Goal: Information Seeking & Learning: Learn about a topic

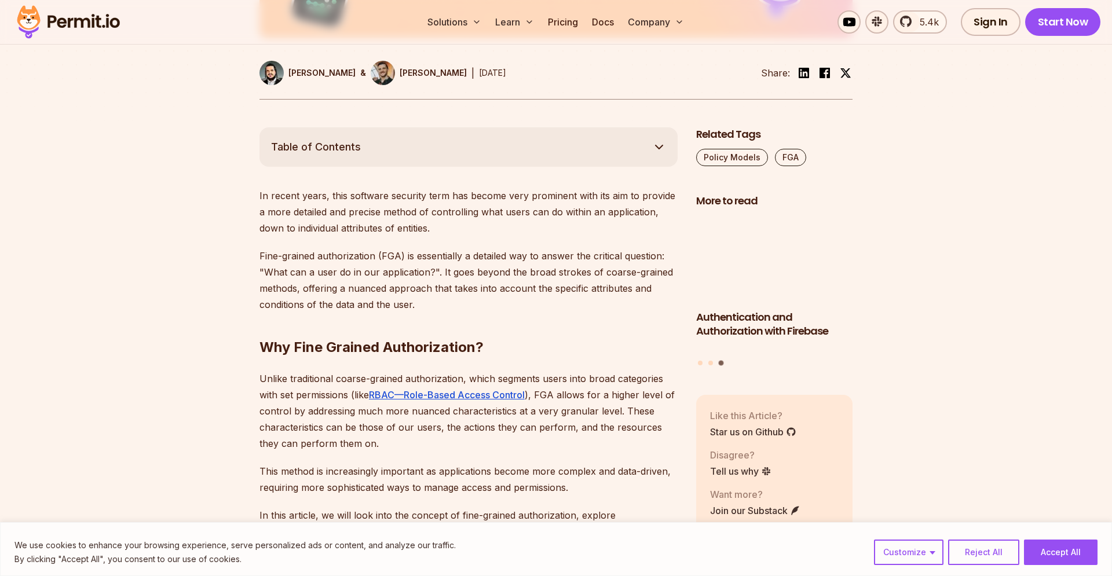
scroll to position [660, 0]
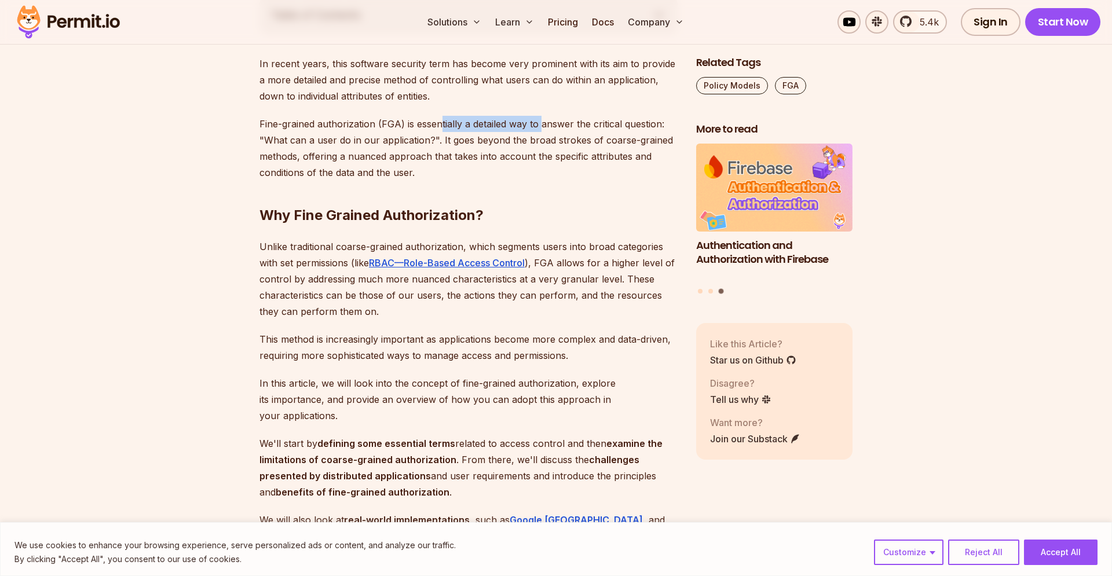
drag, startPoint x: 441, startPoint y: 127, endPoint x: 541, endPoint y: 130, distance: 99.6
click at [541, 130] on p "Fine-grained authorization (FGA) is essentially a detailed way to answer the cr…" at bounding box center [468, 148] width 418 height 65
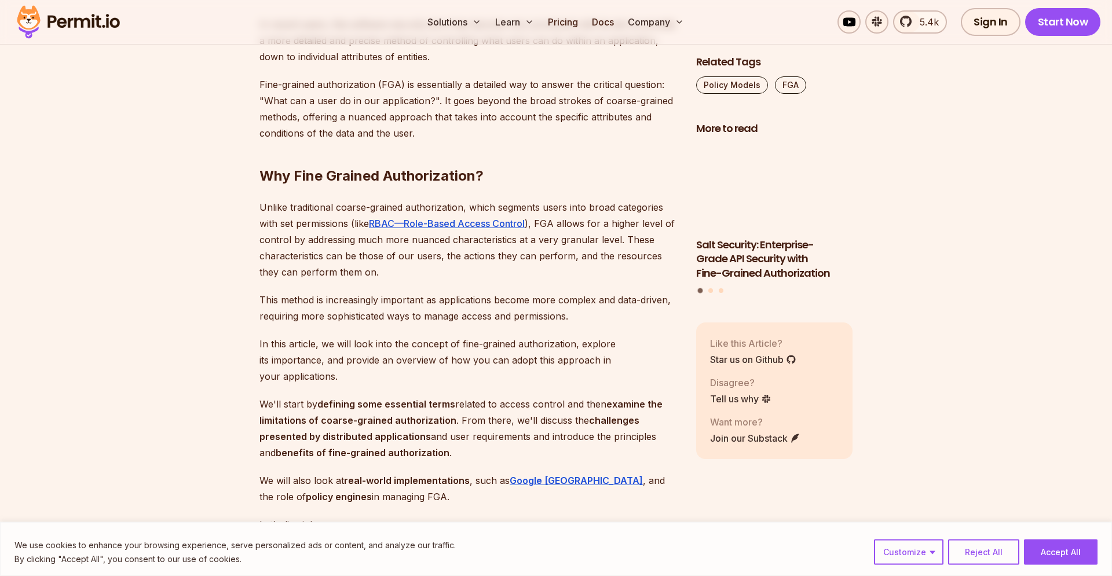
scroll to position [726, 0]
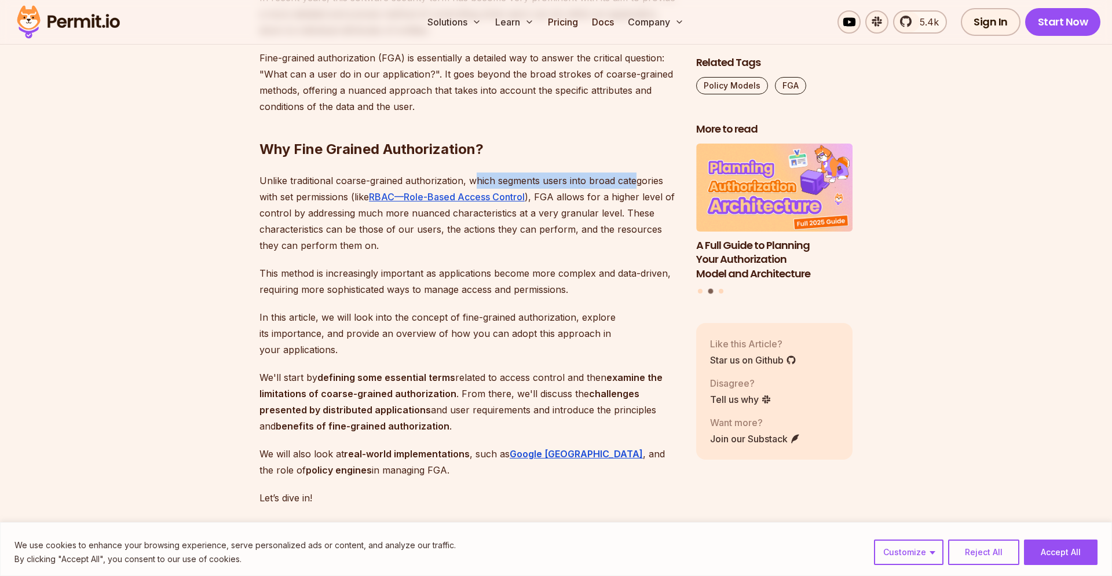
drag, startPoint x: 478, startPoint y: 184, endPoint x: 637, endPoint y: 184, distance: 158.7
click at [637, 184] on p "Unlike traditional coarse-grained authorization, which segments users into broa…" at bounding box center [468, 213] width 418 height 81
click at [290, 210] on p "Unlike traditional coarse-grained authorization, which segments users into broa…" at bounding box center [468, 213] width 418 height 81
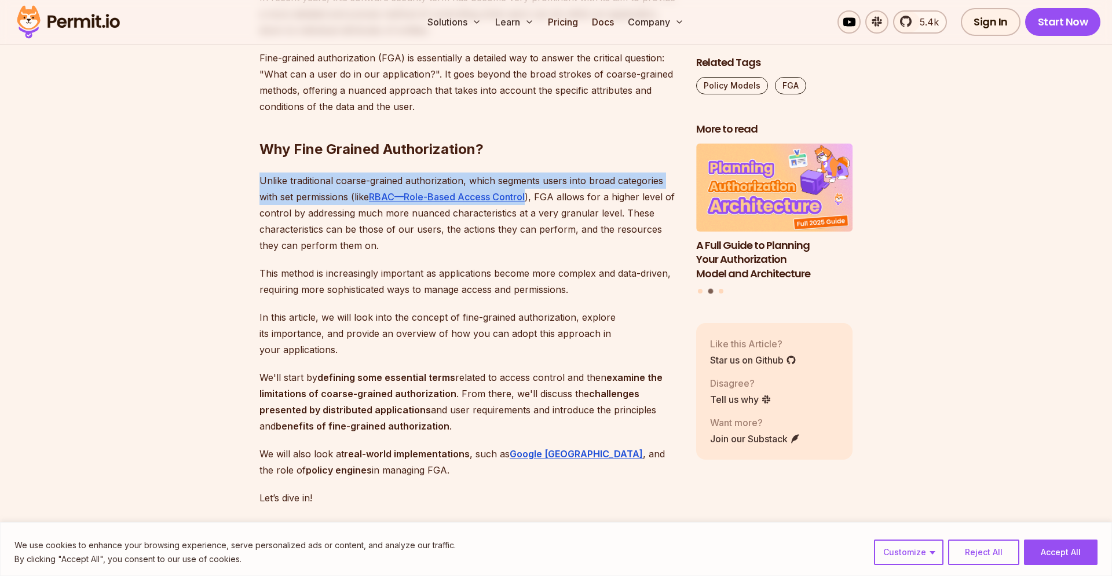
click at [290, 210] on p "Unlike traditional coarse-grained authorization, which segments users into broa…" at bounding box center [468, 213] width 418 height 81
click at [482, 217] on p "Unlike traditional coarse-grained authorization, which segments users into broa…" at bounding box center [468, 213] width 418 height 81
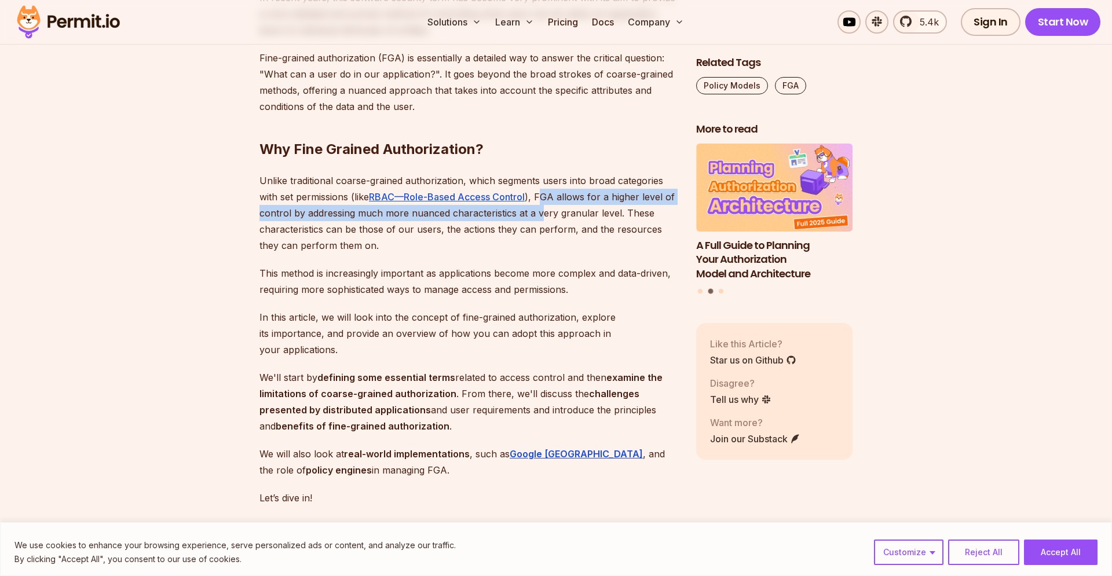
drag, startPoint x: 541, startPoint y: 195, endPoint x: 542, endPoint y: 220, distance: 24.9
click at [542, 220] on p "Unlike traditional coarse-grained authorization, which segments users into broa…" at bounding box center [468, 213] width 418 height 81
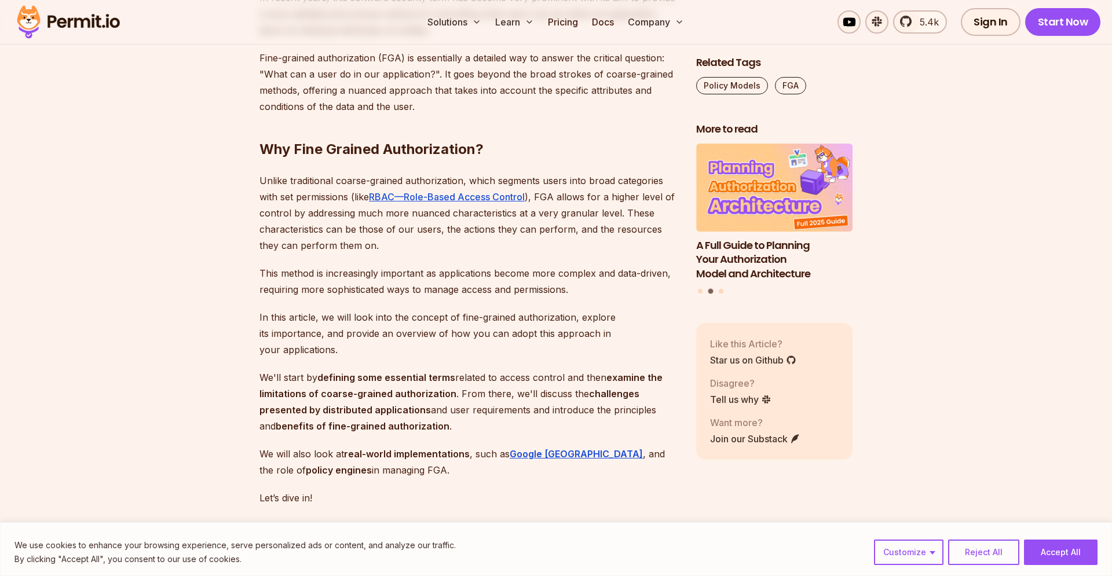
click at [542, 220] on p "Unlike traditional coarse-grained authorization, which segments users into broa…" at bounding box center [468, 213] width 418 height 81
click at [334, 233] on p "Unlike traditional coarse-grained authorization, which segments users into broa…" at bounding box center [468, 213] width 418 height 81
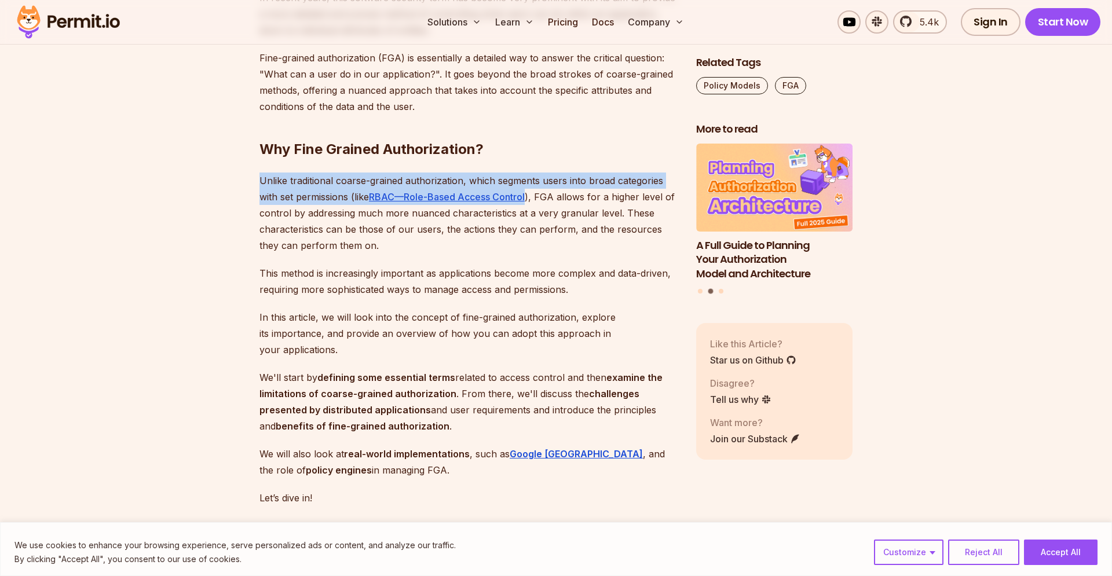
click at [334, 233] on p "Unlike traditional coarse-grained authorization, which segments users into broa…" at bounding box center [468, 213] width 418 height 81
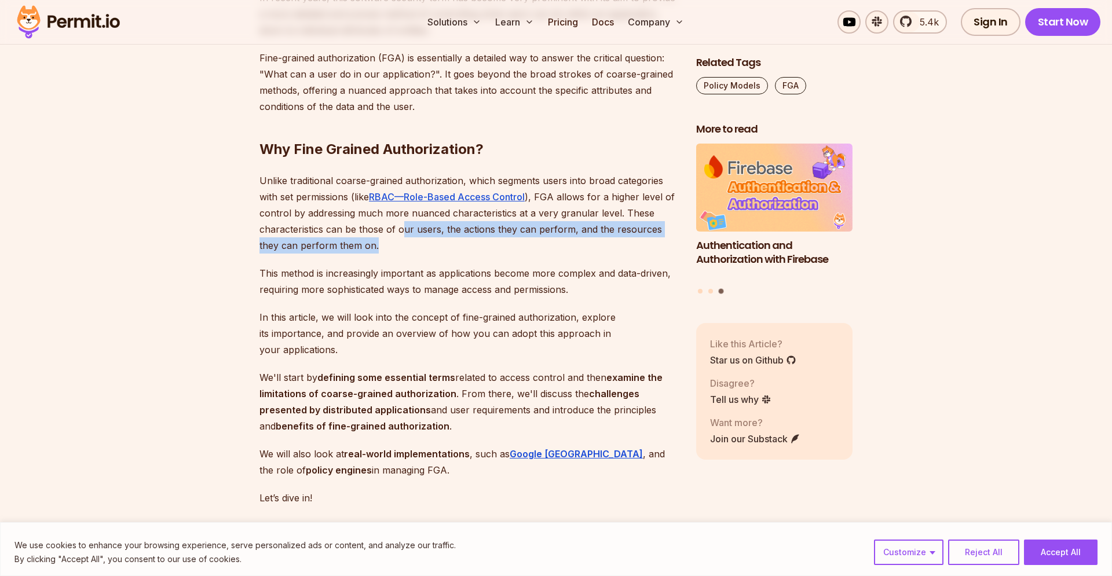
drag, startPoint x: 406, startPoint y: 228, endPoint x: 503, endPoint y: 248, distance: 98.7
click at [503, 248] on p "Unlike traditional coarse-grained authorization, which segments users into broa…" at bounding box center [468, 213] width 418 height 81
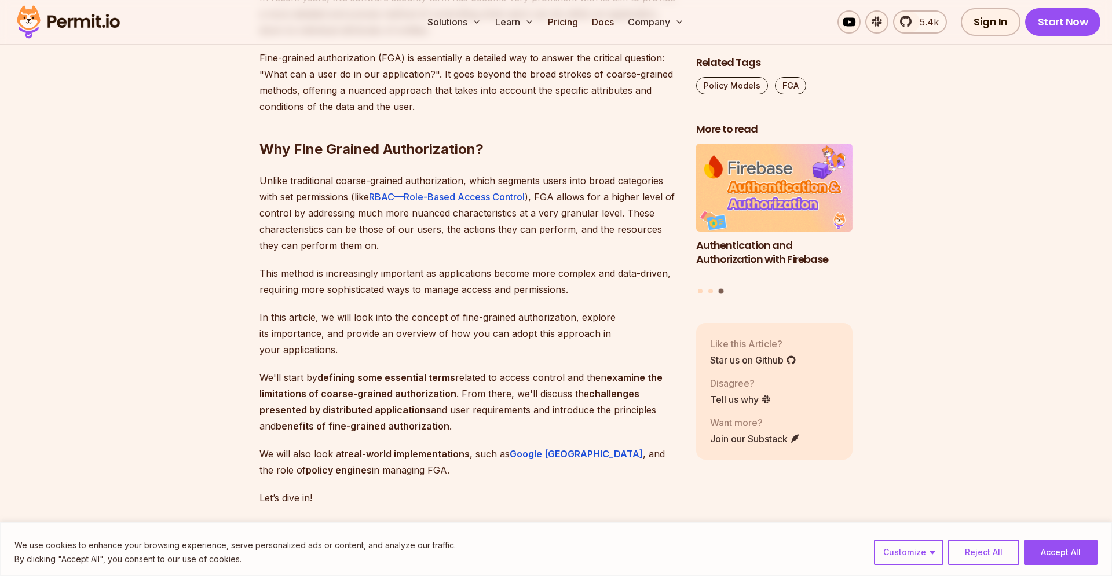
click at [503, 248] on p "Unlike traditional coarse-grained authorization, which segments users into broa…" at bounding box center [468, 213] width 418 height 81
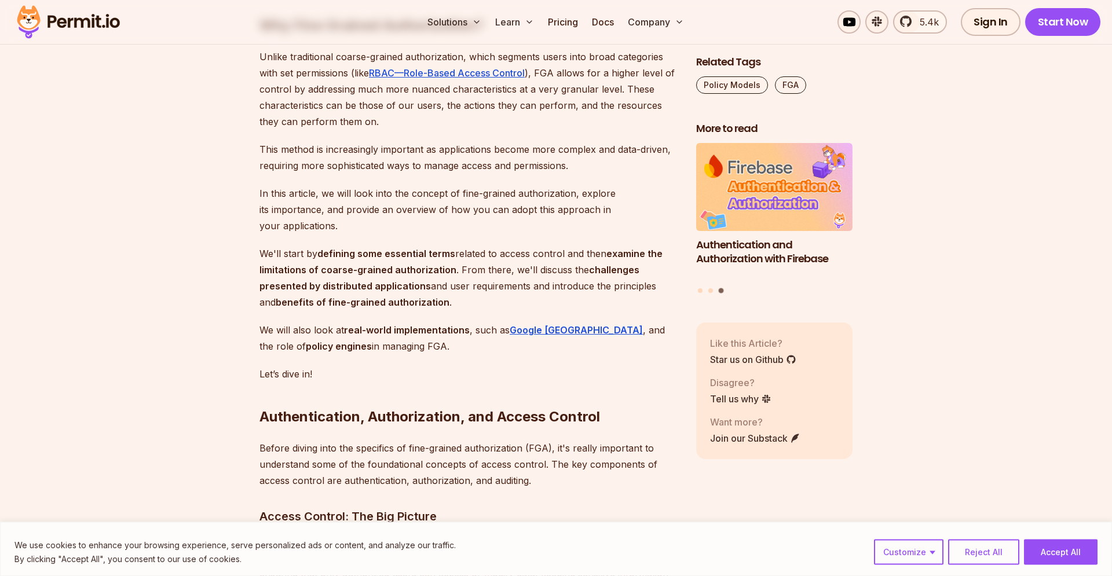
scroll to position [858, 0]
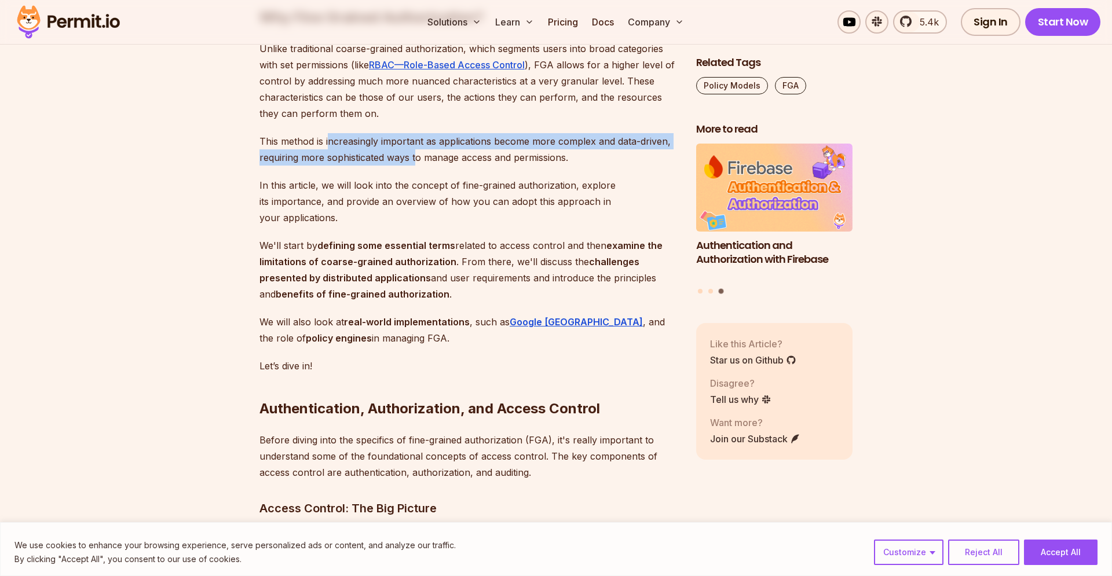
drag, startPoint x: 331, startPoint y: 148, endPoint x: 416, endPoint y: 155, distance: 85.4
click at [416, 155] on p "This method is increasingly important as applications become more complex and d…" at bounding box center [468, 149] width 418 height 32
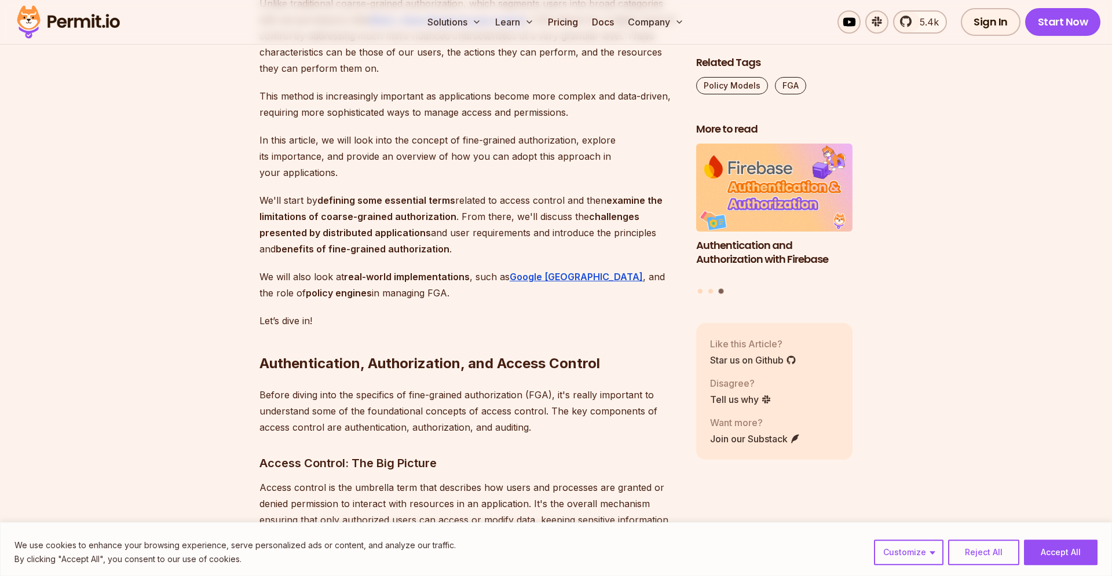
scroll to position [924, 0]
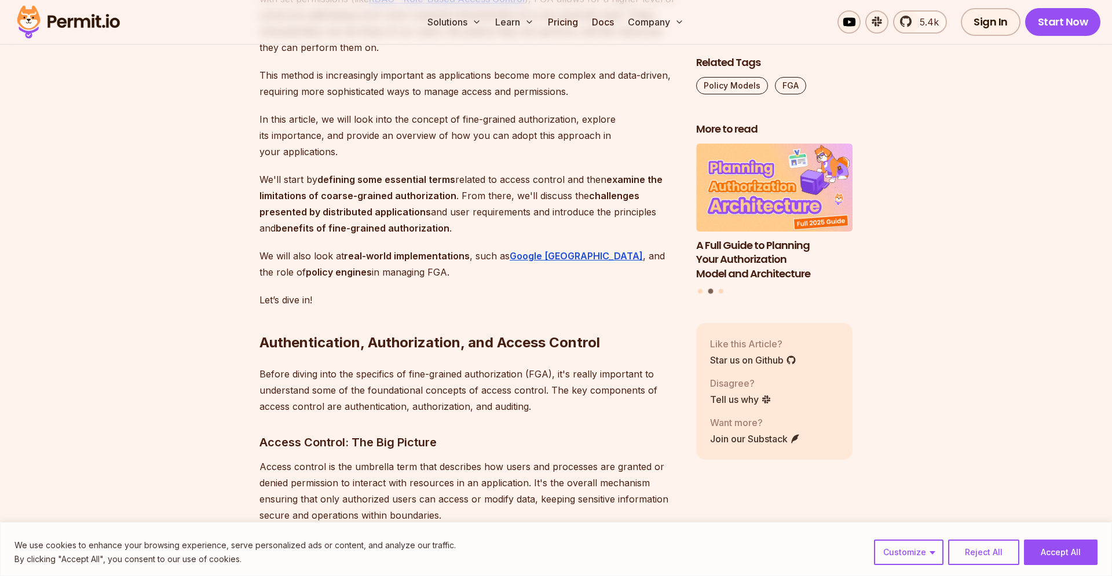
drag, startPoint x: 609, startPoint y: 162, endPoint x: 588, endPoint y: 220, distance: 61.8
click at [588, 220] on p "We'll start by defining some essential terms related to access control and then…" at bounding box center [468, 203] width 418 height 65
copy p "examine the limitations of coarse-grained authorization . From there, we'll dis…"
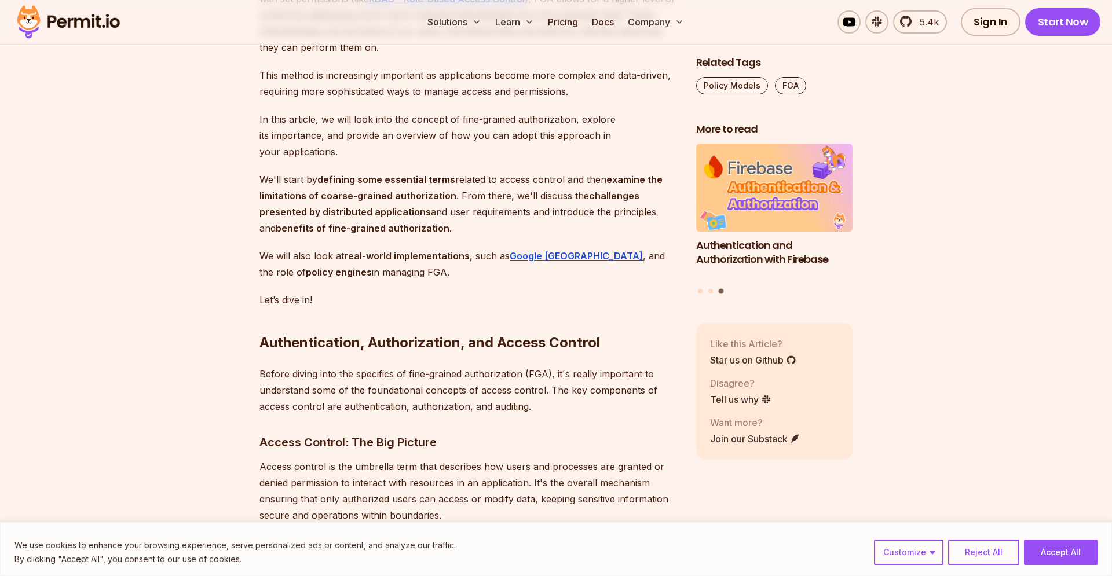
click at [542, 193] on p "We'll start by defining some essential terms related to access control and then…" at bounding box center [468, 203] width 418 height 65
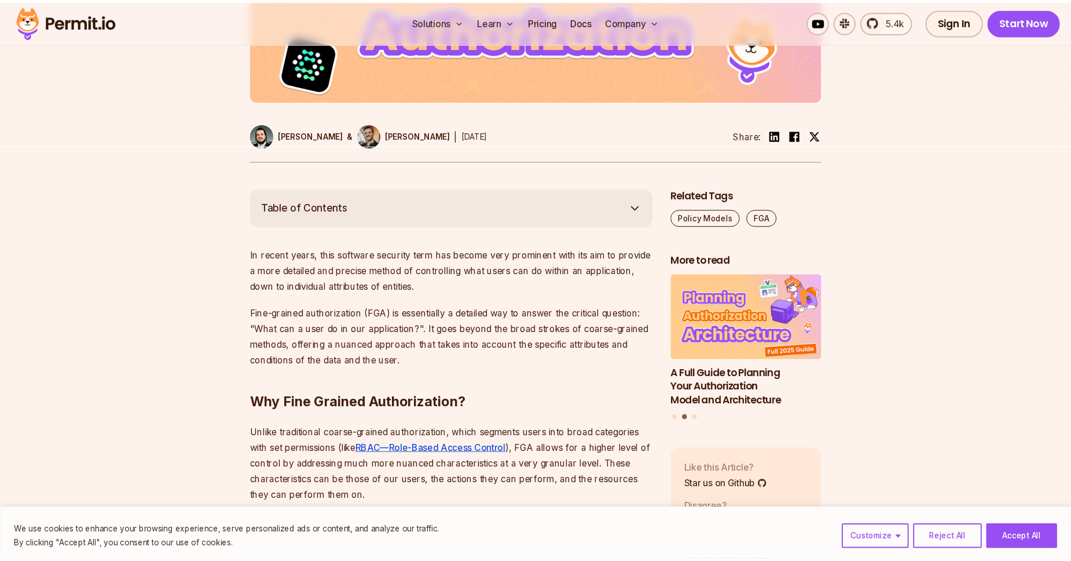
scroll to position [660, 0]
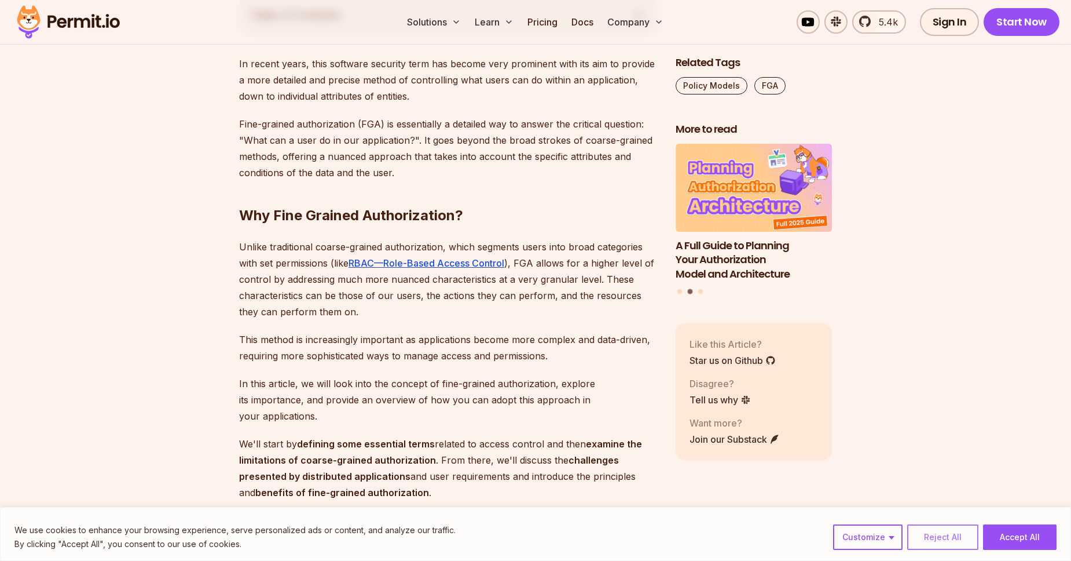
click at [926, 536] on button "Reject All" at bounding box center [943, 536] width 71 height 25
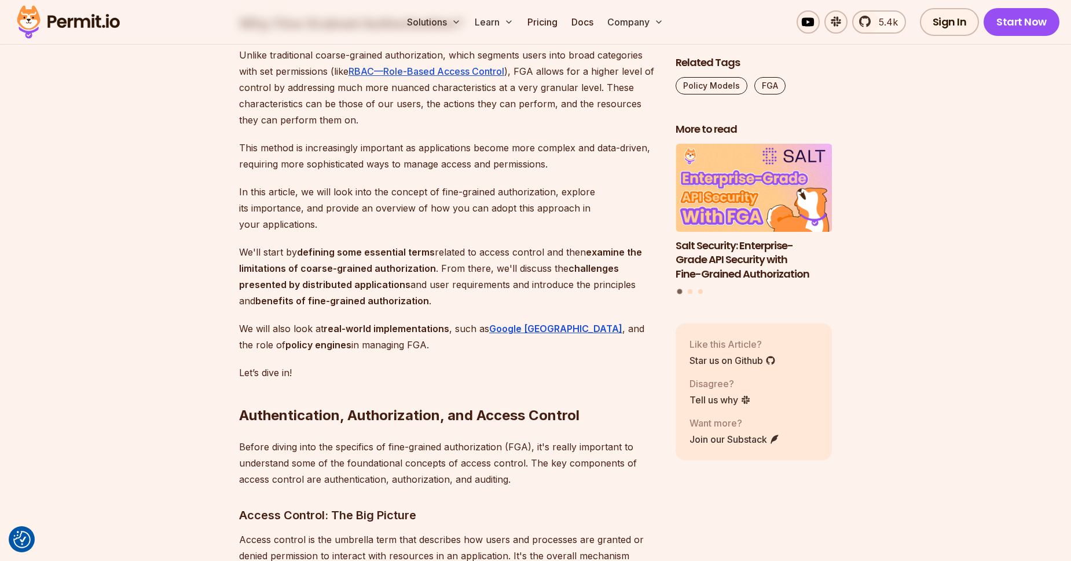
scroll to position [858, 0]
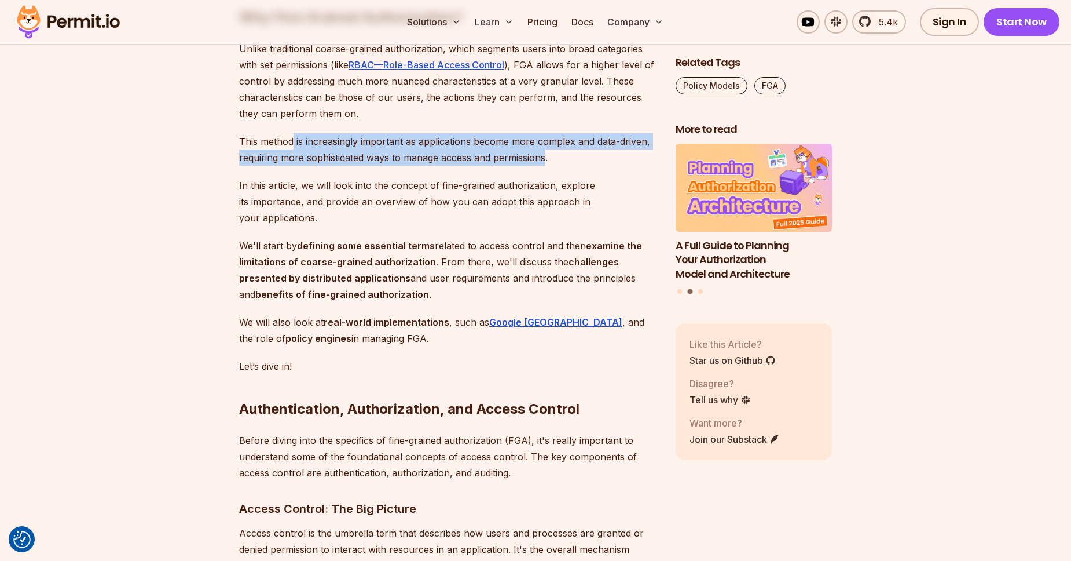
drag, startPoint x: 292, startPoint y: 138, endPoint x: 546, endPoint y: 151, distance: 254.0
click at [546, 151] on p "This method is increasingly important as applications become more complex and d…" at bounding box center [448, 149] width 418 height 32
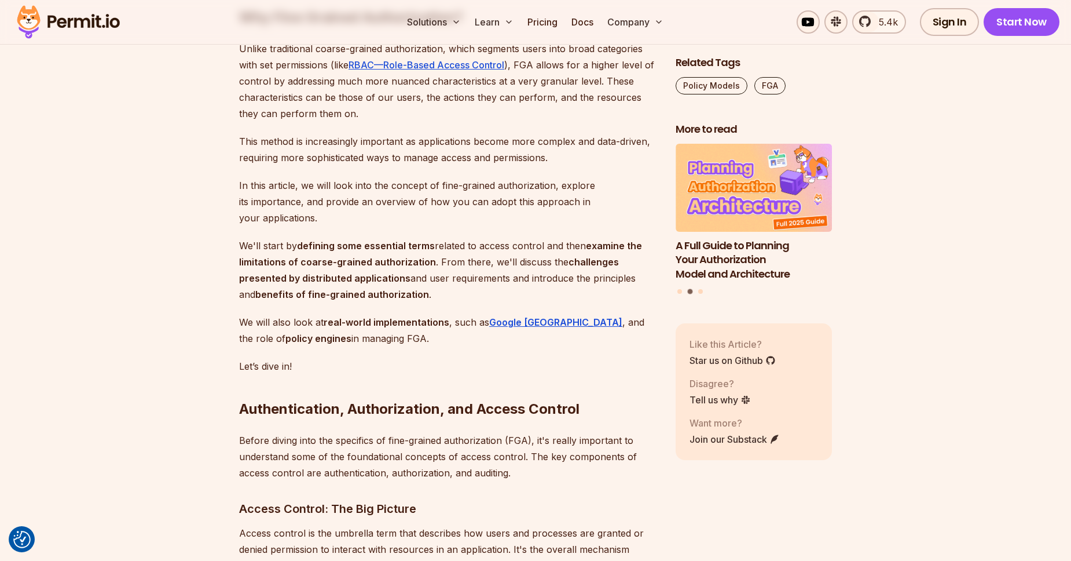
click at [547, 151] on p "This method is increasingly important as applications become more complex and d…" at bounding box center [448, 149] width 418 height 32
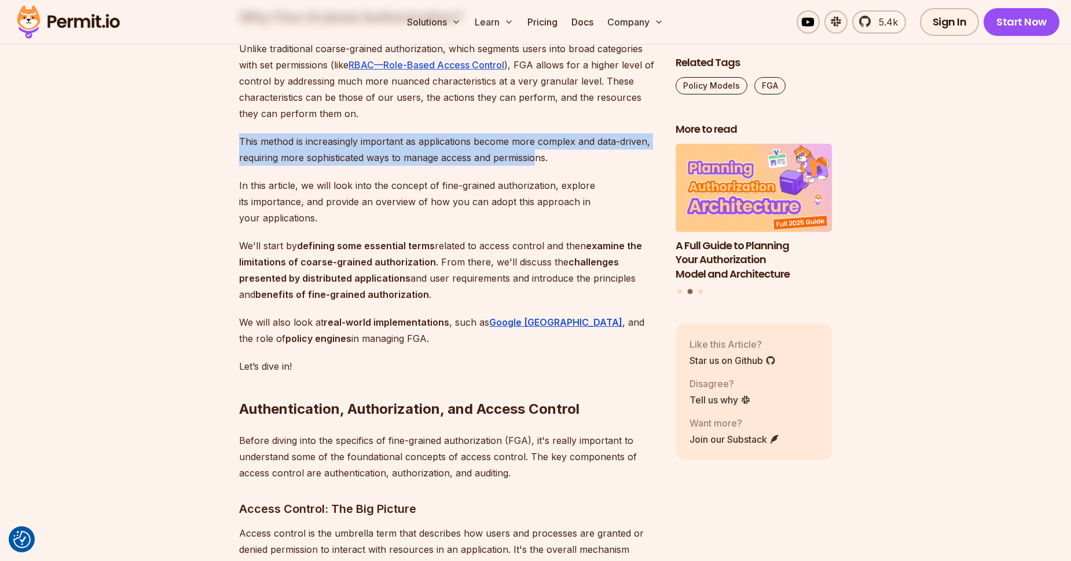
drag, startPoint x: 539, startPoint y: 164, endPoint x: 162, endPoint y: 134, distance: 378.8
click at [253, 144] on p "This method is increasingly important as applications become more complex and d…" at bounding box center [448, 149] width 418 height 32
drag, startPoint x: 240, startPoint y: 147, endPoint x: 612, endPoint y: 161, distance: 372.1
click at [612, 161] on p "This method is increasingly important as applications become more complex and d…" at bounding box center [448, 149] width 418 height 32
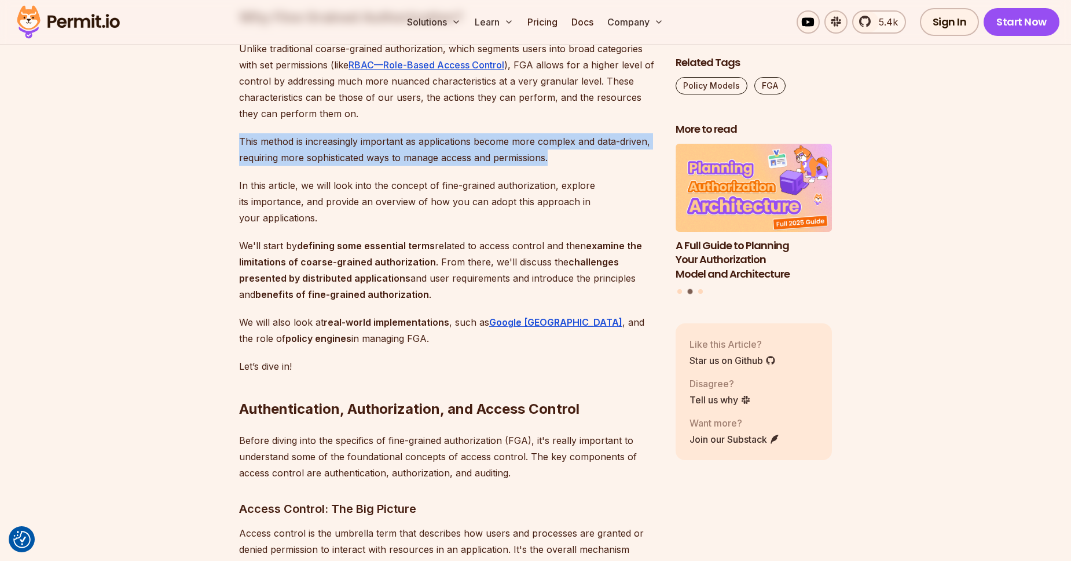
copy p "This method is increasingly important as applications become more complex and d…"
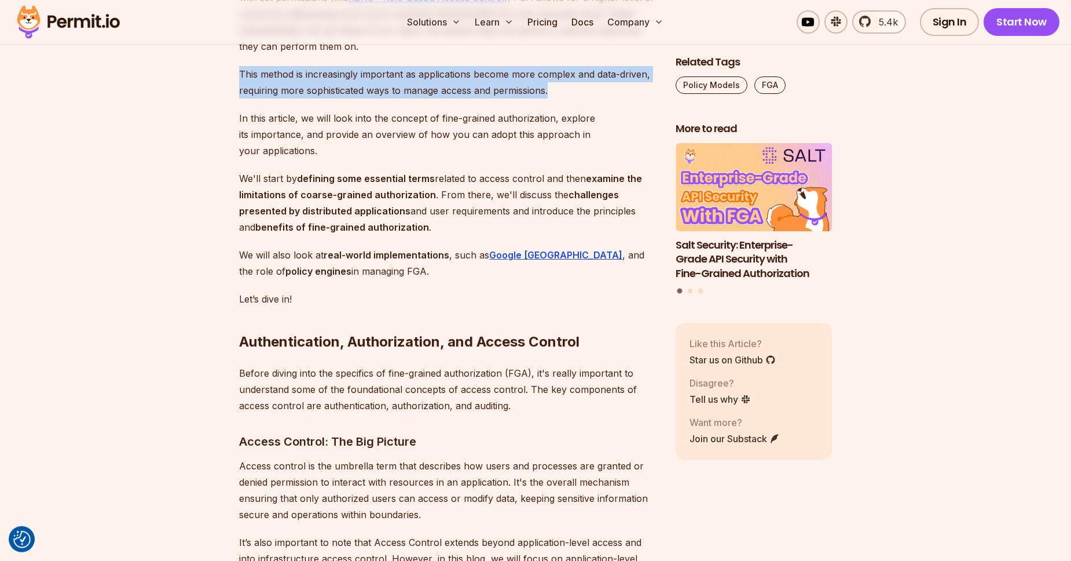
scroll to position [924, 0]
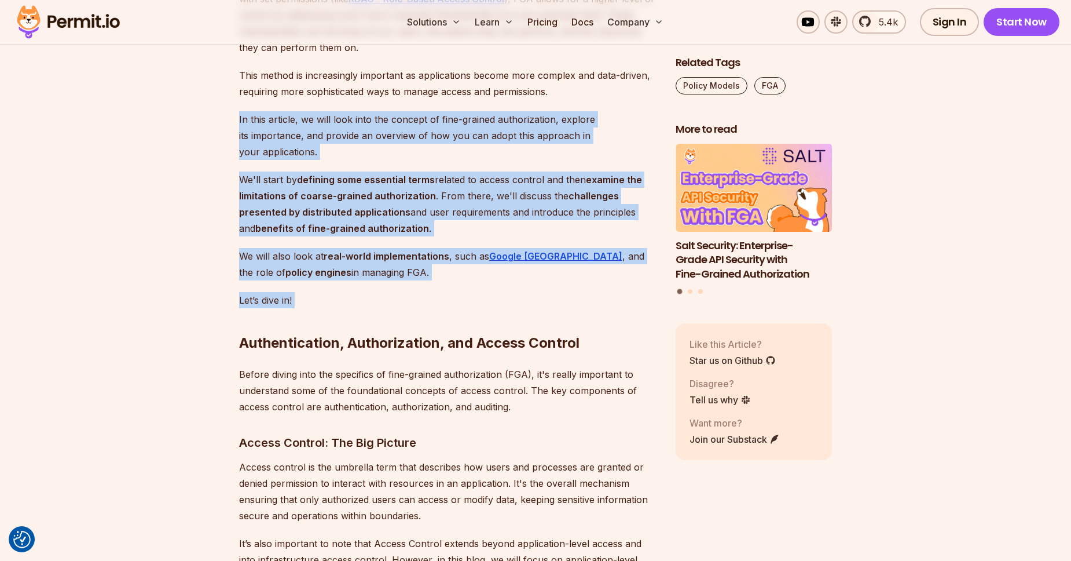
drag, startPoint x: 237, startPoint y: 116, endPoint x: 394, endPoint y: 281, distance: 228.2
copy div "In this article, we will look into the concept of fine-grained authorization, e…"
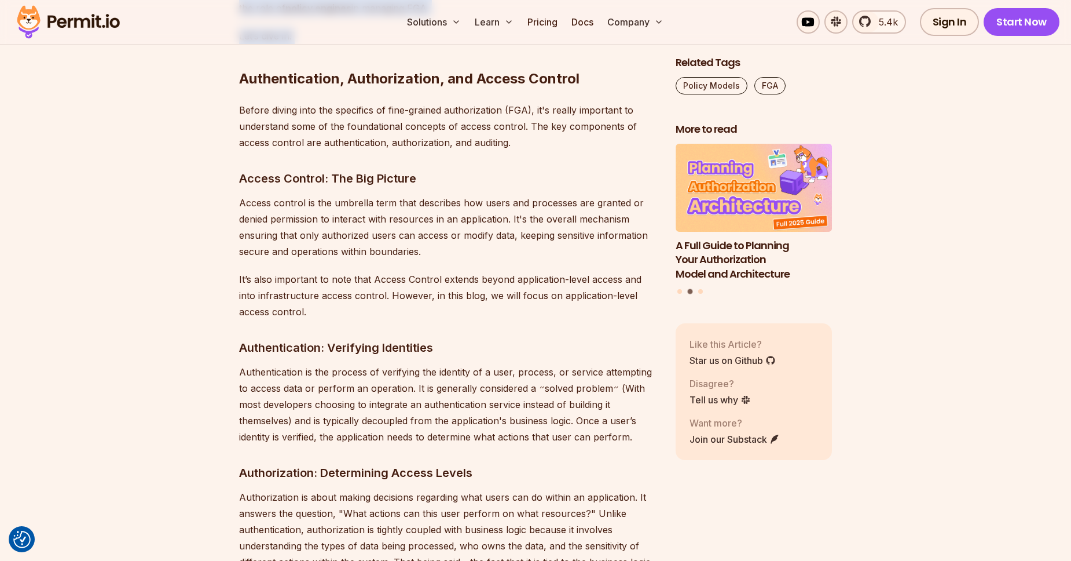
scroll to position [1122, 0]
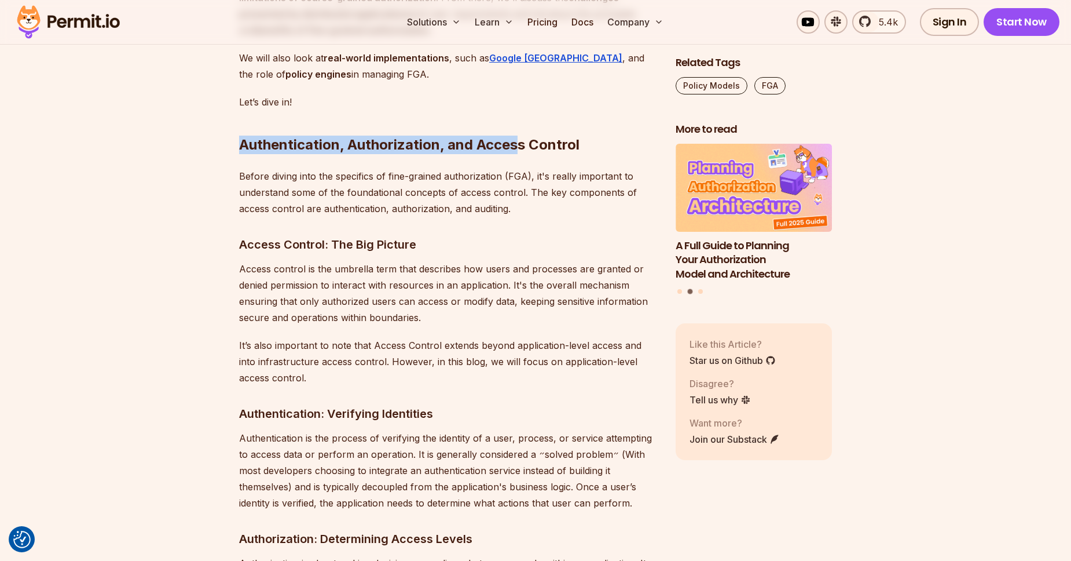
drag, startPoint x: 235, startPoint y: 125, endPoint x: 517, endPoint y: 130, distance: 282.1
click at [390, 168] on p "Before diving into the specifics of fine-grained authorization (FGA), it's real…" at bounding box center [448, 192] width 418 height 49
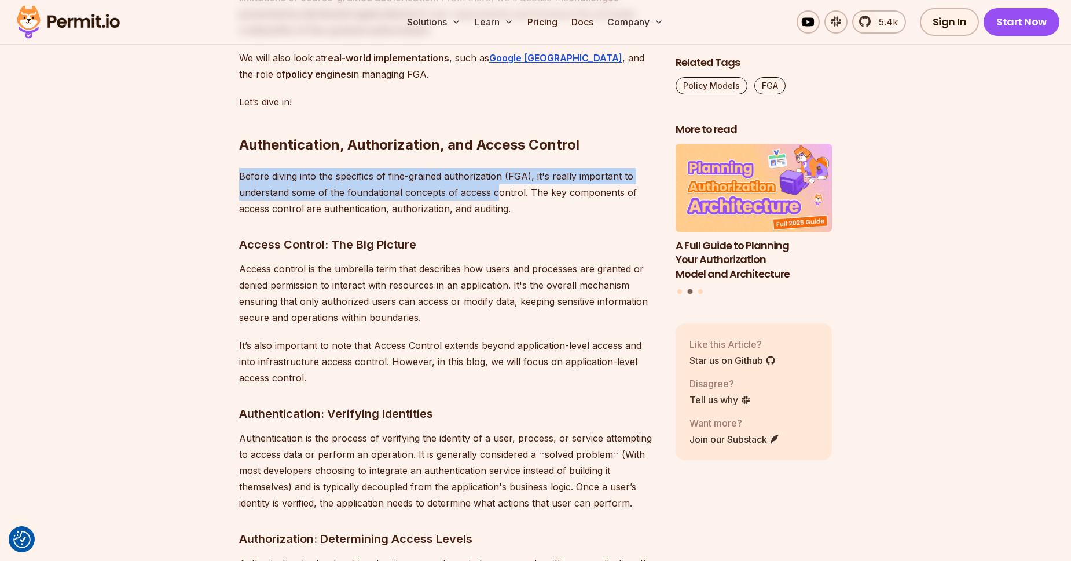
drag, startPoint x: 232, startPoint y: 159, endPoint x: 499, endPoint y: 178, distance: 267.7
click at [499, 178] on p "Before diving into the specifics of fine-grained authorization (FGA), it's real…" at bounding box center [448, 192] width 418 height 49
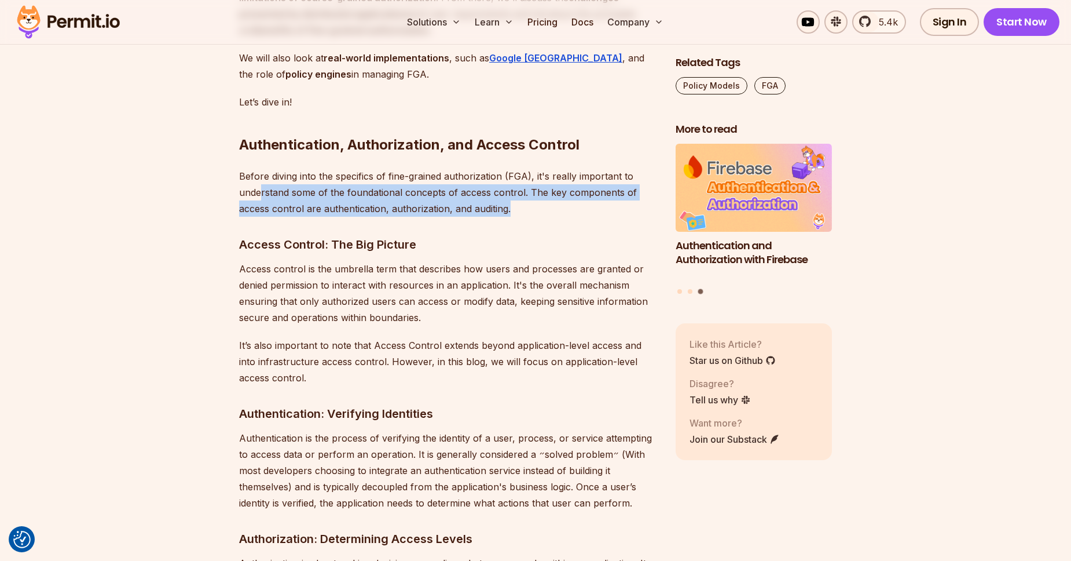
drag, startPoint x: 259, startPoint y: 182, endPoint x: 594, endPoint y: 185, distance: 334.8
click at [594, 185] on p "Before diving into the specifics of fine-grained authorization (FGA), it's real…" at bounding box center [448, 192] width 418 height 49
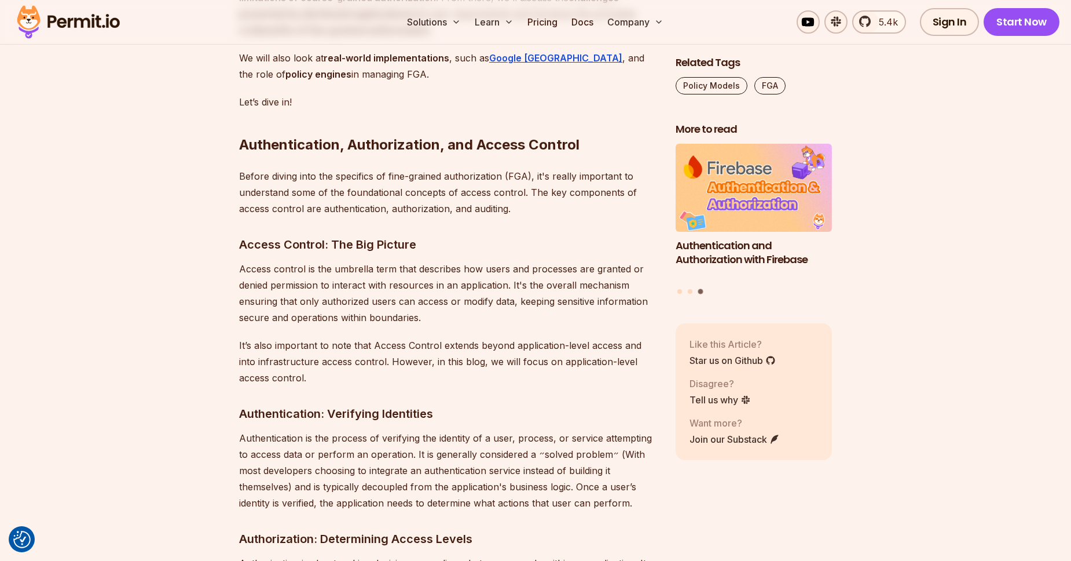
click at [594, 185] on p "Before diving into the specifics of fine-grained authorization (FGA), it's real…" at bounding box center [448, 192] width 418 height 49
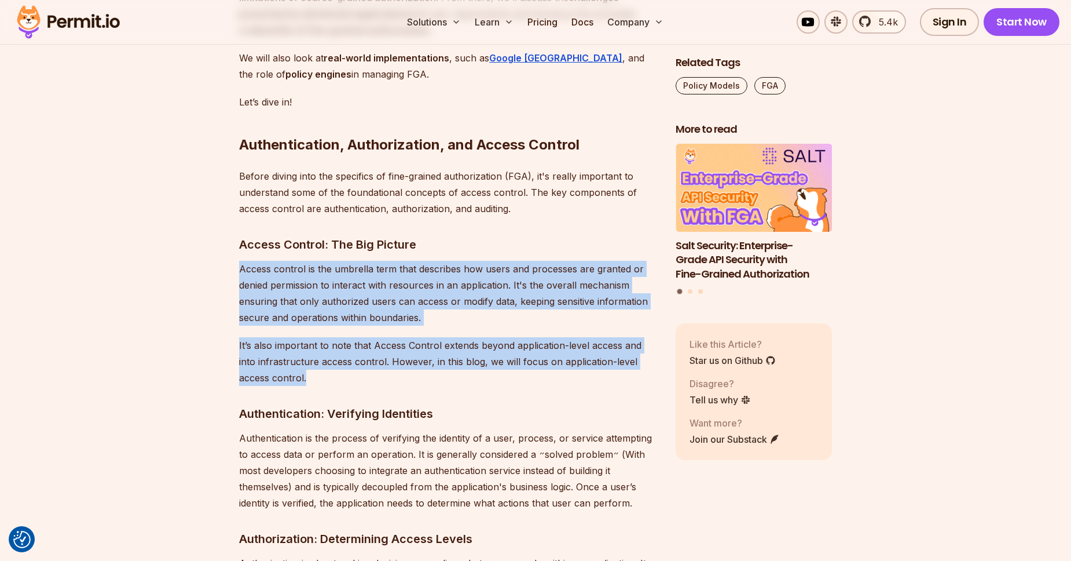
drag, startPoint x: 197, startPoint y: 244, endPoint x: 350, endPoint y: 367, distance: 196.9
copy div "Access control is the umbrella term that describes how users and processes are …"
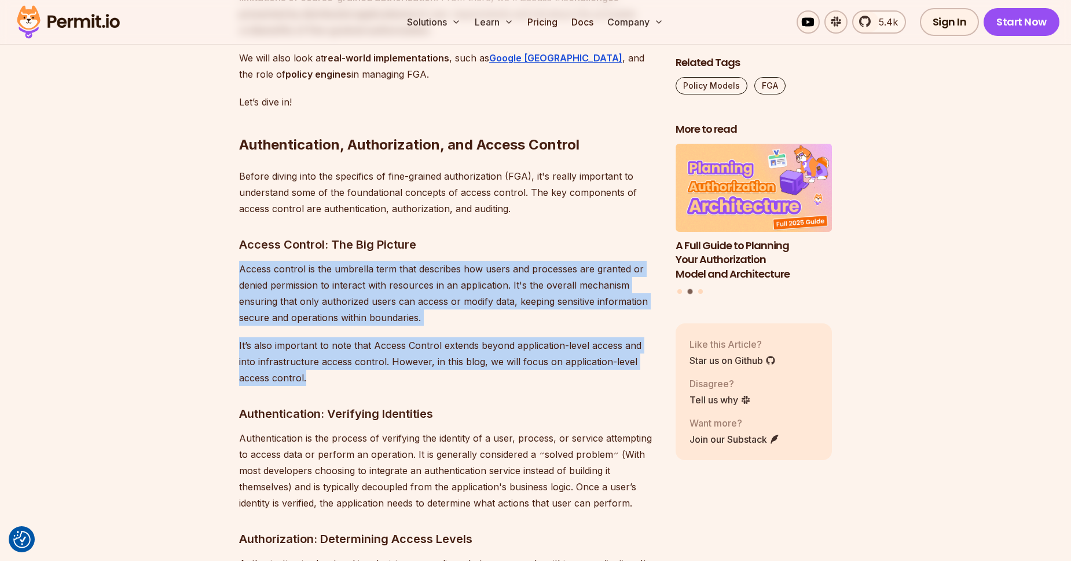
scroll to position [1320, 0]
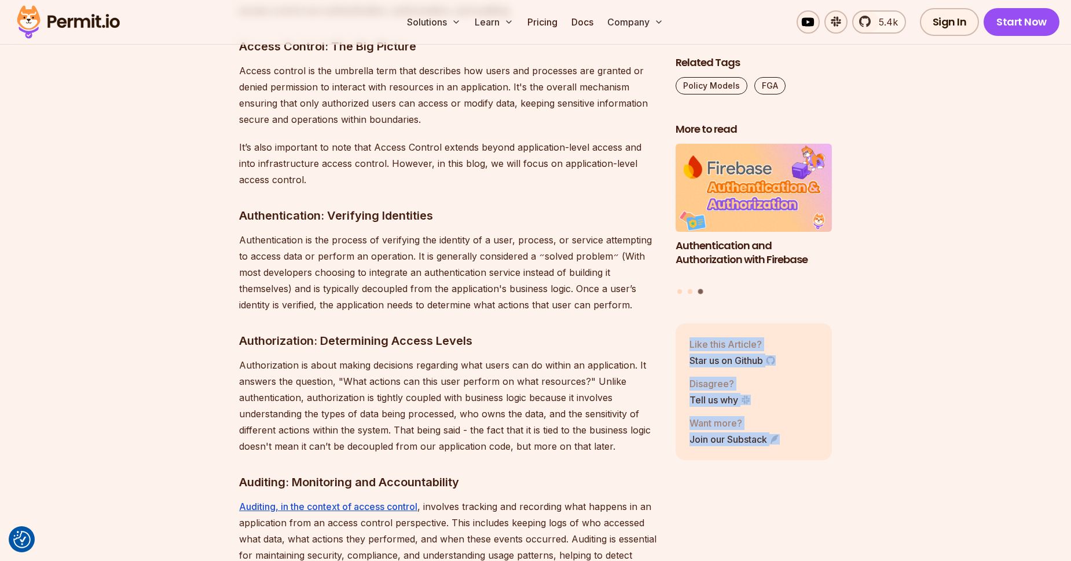
drag, startPoint x: 234, startPoint y: 217, endPoint x: 668, endPoint y: 308, distance: 443.3
click at [631, 292] on p "Authentication is the process of verifying the identity of a user, process, or …" at bounding box center [448, 272] width 418 height 81
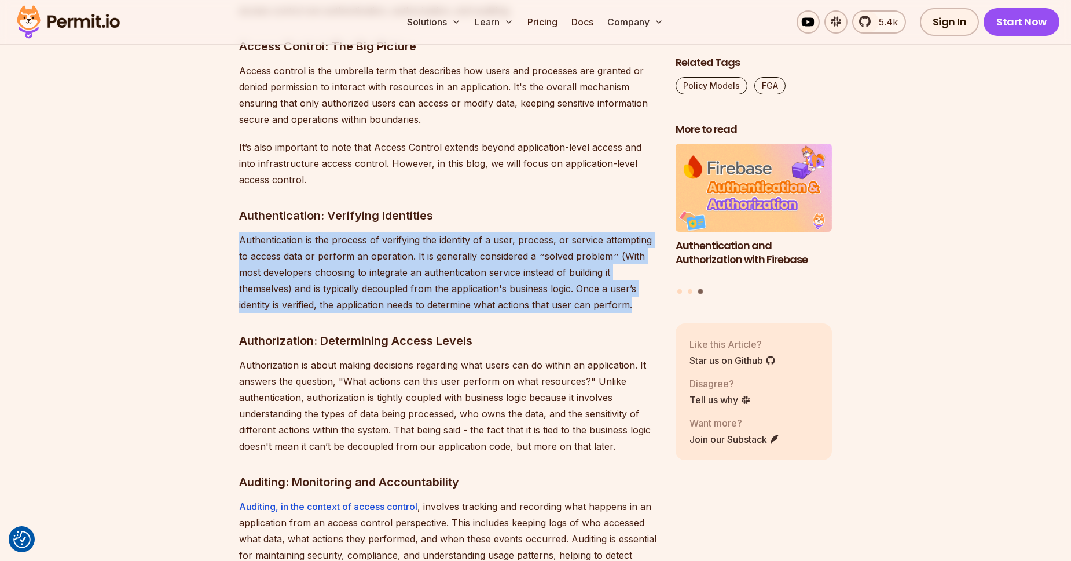
drag, startPoint x: 637, startPoint y: 290, endPoint x: 223, endPoint y: 218, distance: 419.8
copy p "Authentication is the process of verifying the identity of a user, process, or …"
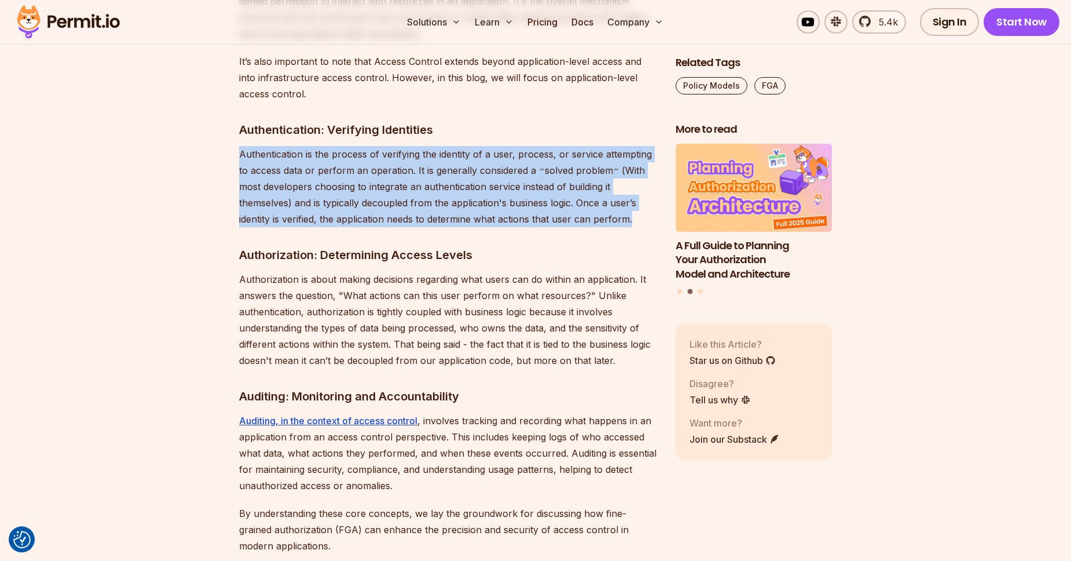
scroll to position [1453, 0]
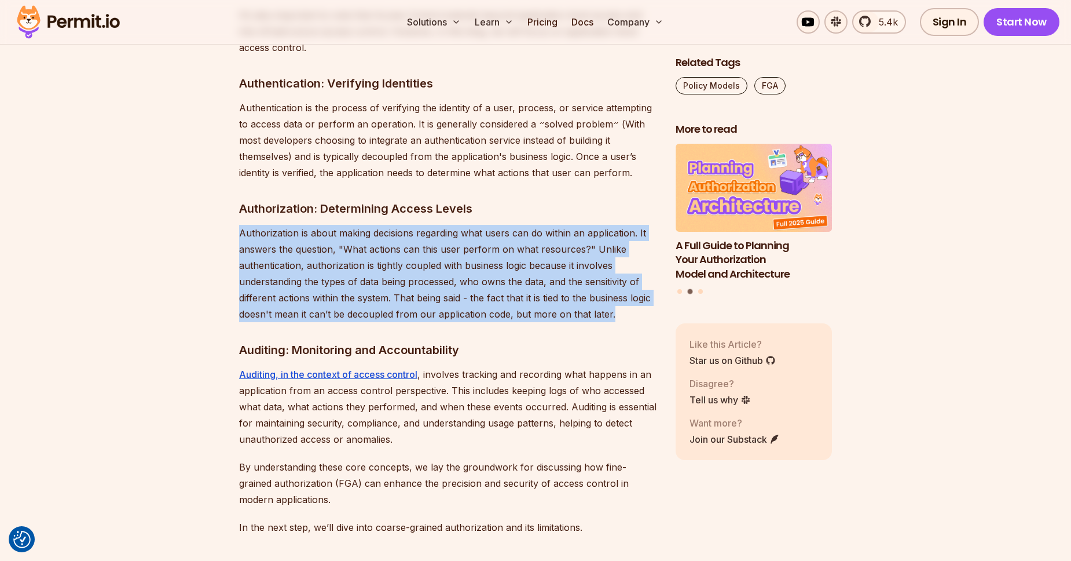
drag, startPoint x: 239, startPoint y: 211, endPoint x: 642, endPoint y: 304, distance: 414.3
copy p "Authorization is about making decisions regarding what users can do within an a…"
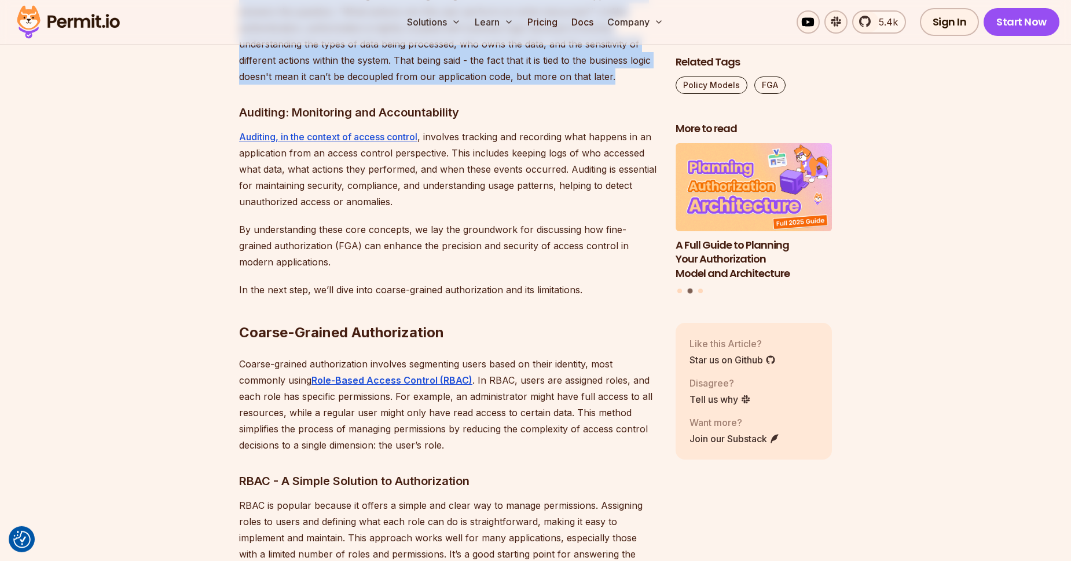
scroll to position [1651, 0]
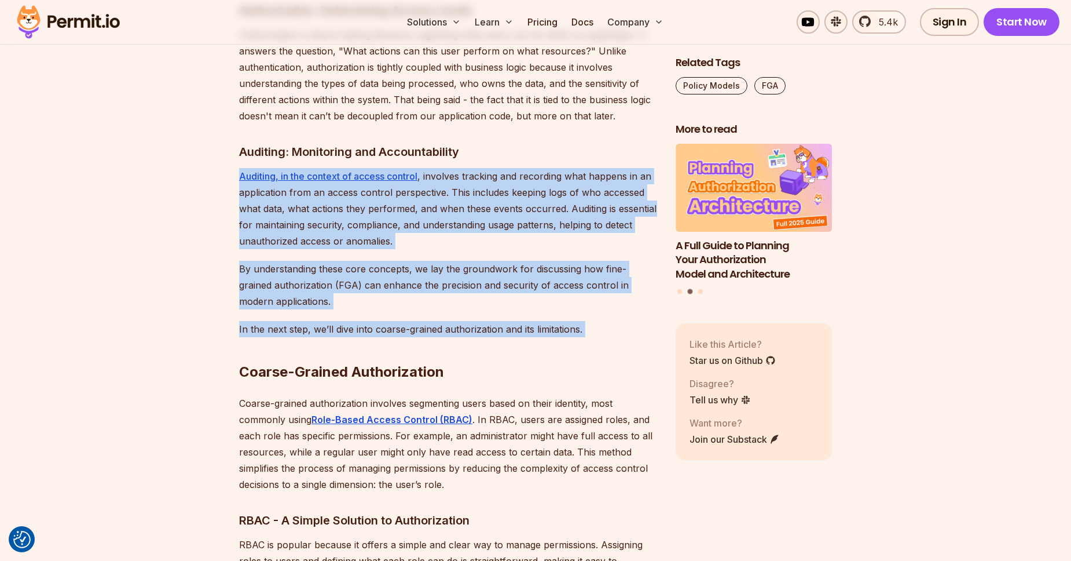
drag, startPoint x: 212, startPoint y: 162, endPoint x: 559, endPoint y: 326, distance: 384.5
copy div "Auditing, in the context of access control , involves tracking and recording wh…"
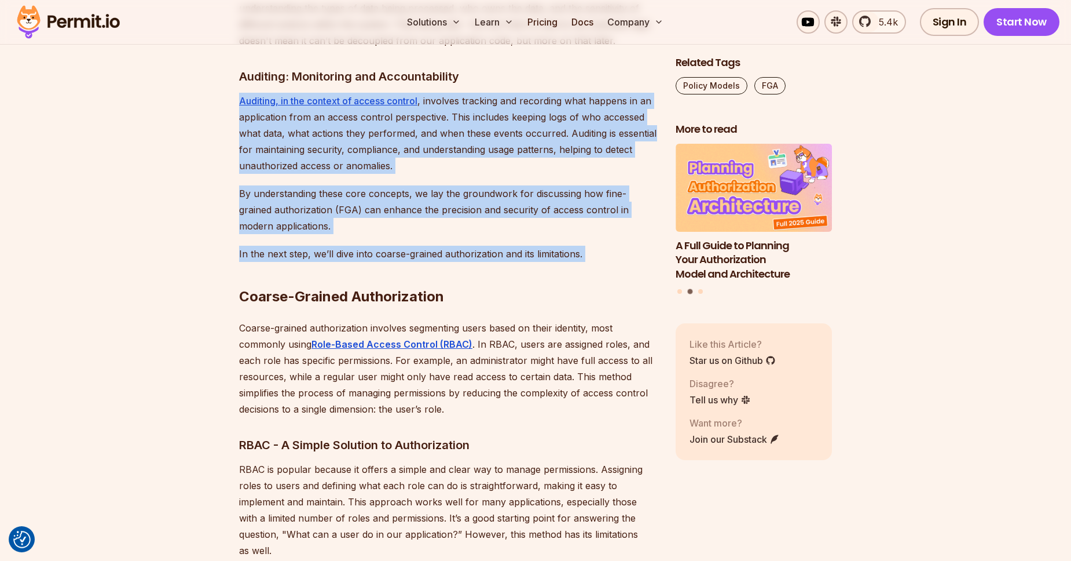
scroll to position [1849, 0]
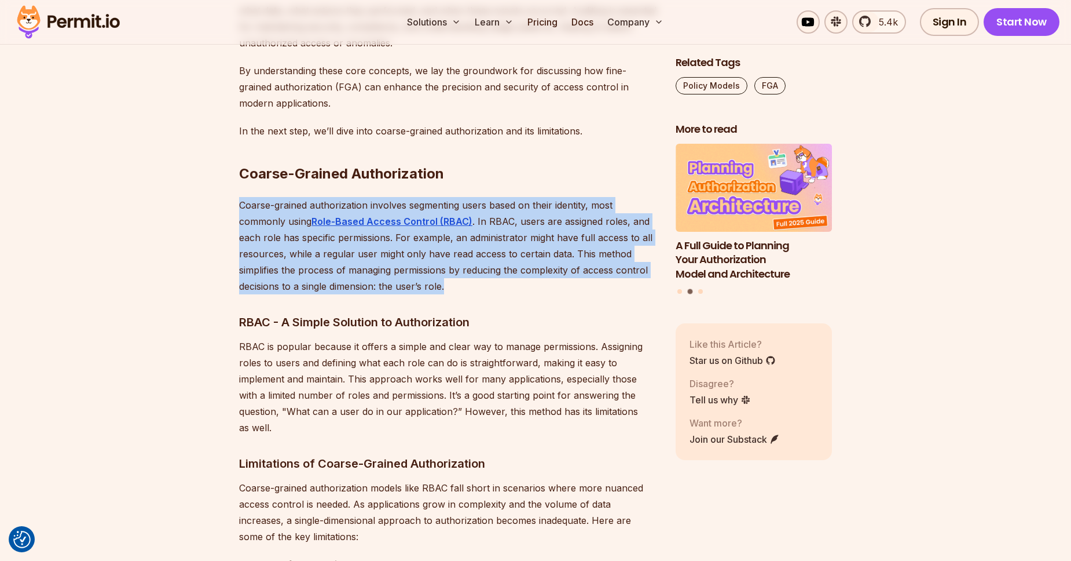
drag, startPoint x: 231, startPoint y: 182, endPoint x: 461, endPoint y: 276, distance: 248.9
copy p "Coarse-grained authorization involves segmenting users based on their identity,…"
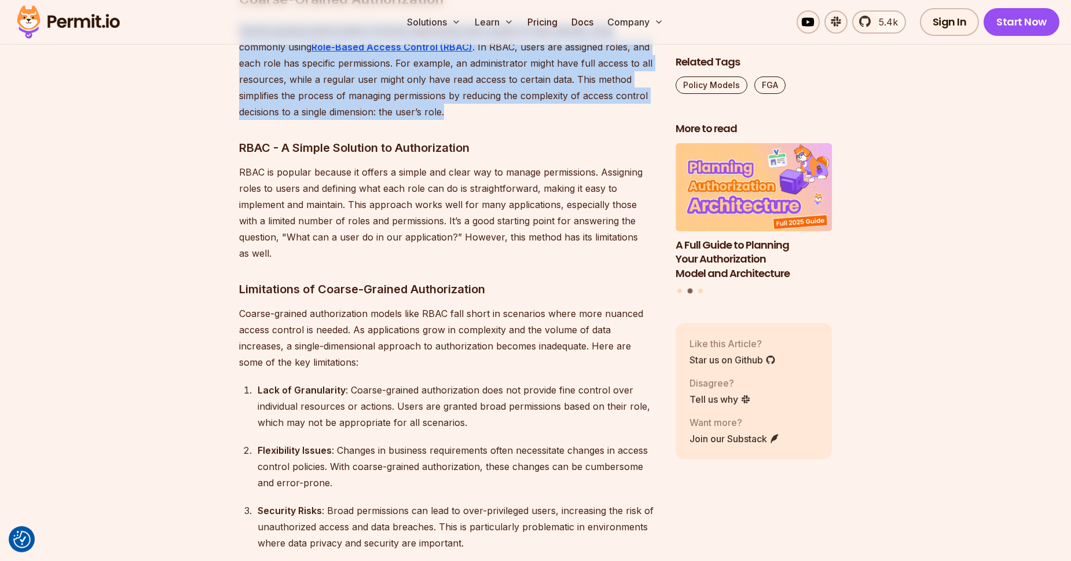
scroll to position [2047, 0]
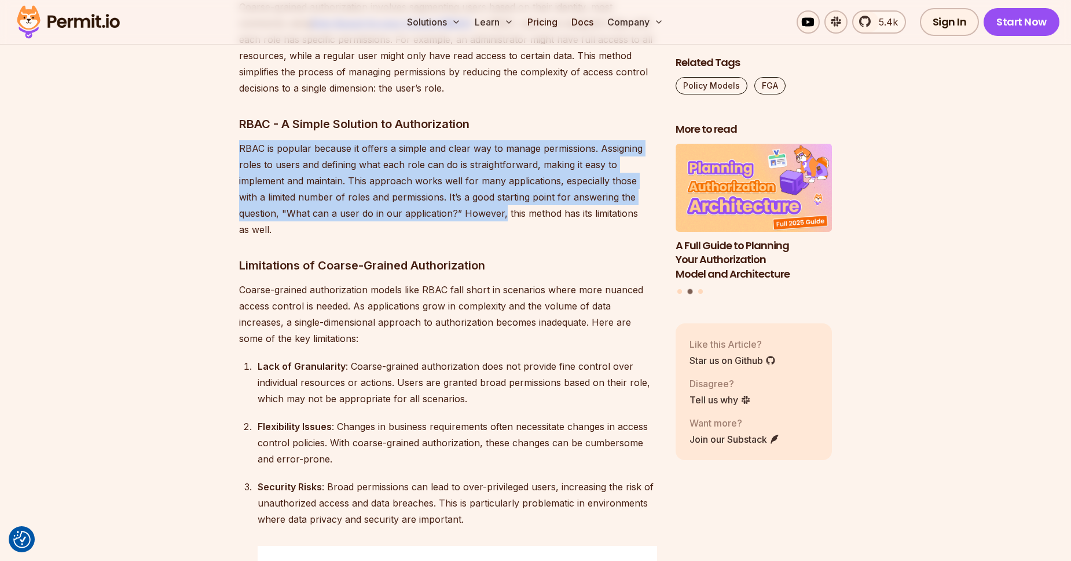
drag, startPoint x: 240, startPoint y: 130, endPoint x: 459, endPoint y: 204, distance: 230.8
click at [459, 204] on p "RBAC is popular because it offers a simple and clear way to manage permissions.…" at bounding box center [448, 188] width 418 height 97
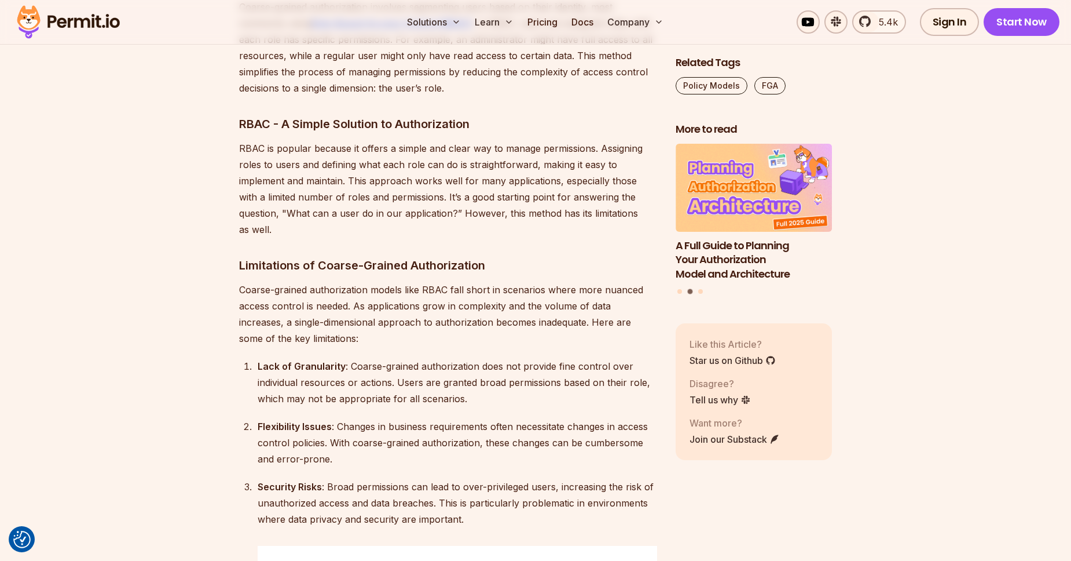
click at [459, 204] on p "RBAC is popular because it offers a simple and clear way to manage permissions.…" at bounding box center [448, 188] width 418 height 97
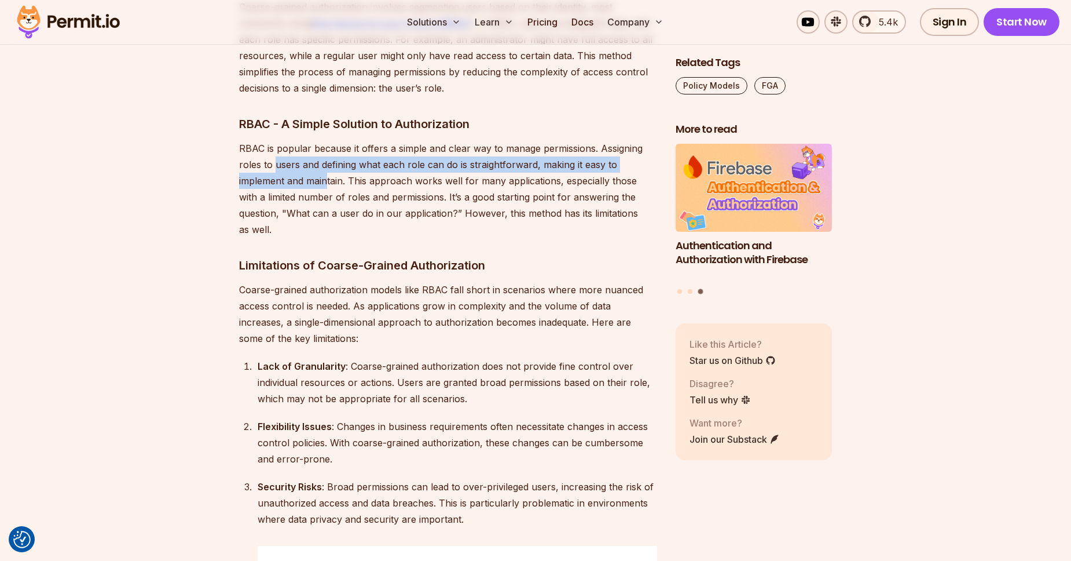
drag, startPoint x: 276, startPoint y: 152, endPoint x: 329, endPoint y: 162, distance: 54.2
click at [329, 162] on p "RBAC is popular because it offers a simple and clear way to manage permissions.…" at bounding box center [448, 188] width 418 height 97
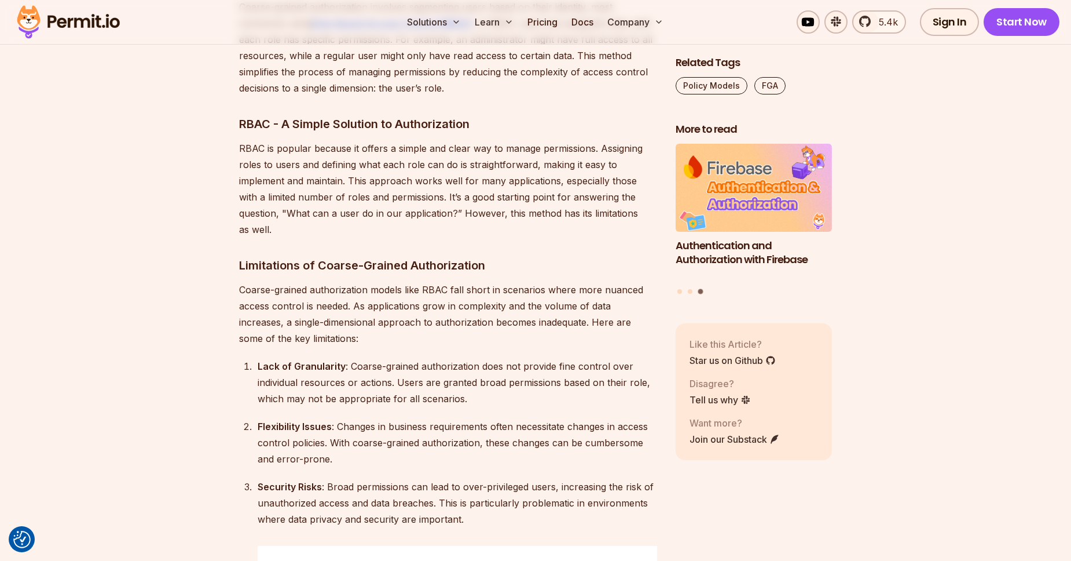
click at [352, 157] on p "RBAC is popular because it offers a simple and clear way to manage permissions.…" at bounding box center [448, 188] width 418 height 97
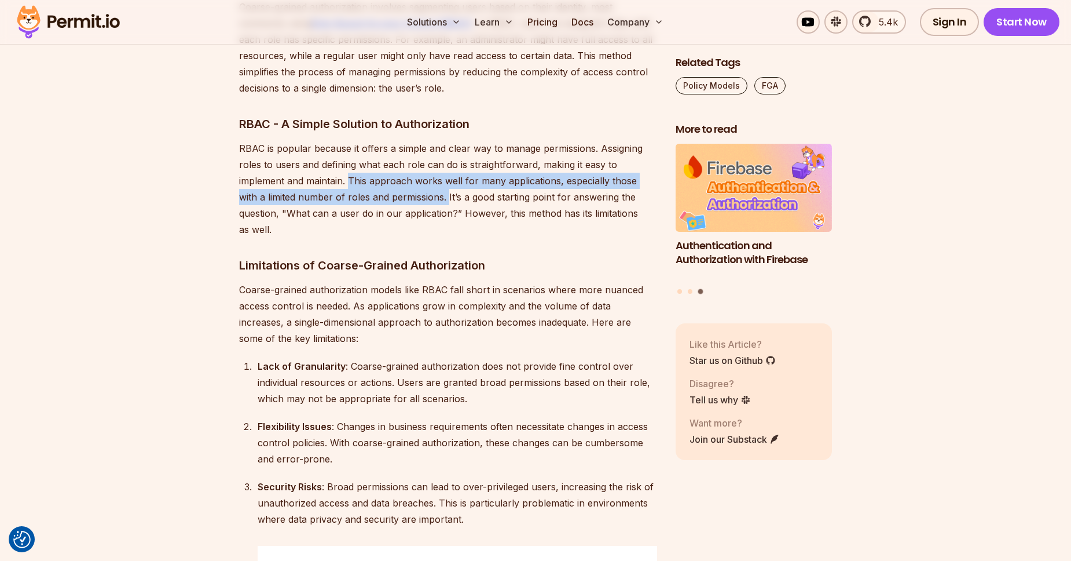
drag, startPoint x: 352, startPoint y: 159, endPoint x: 429, endPoint y: 185, distance: 81.3
click at [429, 185] on p "RBAC is popular because it offers a simple and clear way to manage permissions.…" at bounding box center [448, 188] width 418 height 97
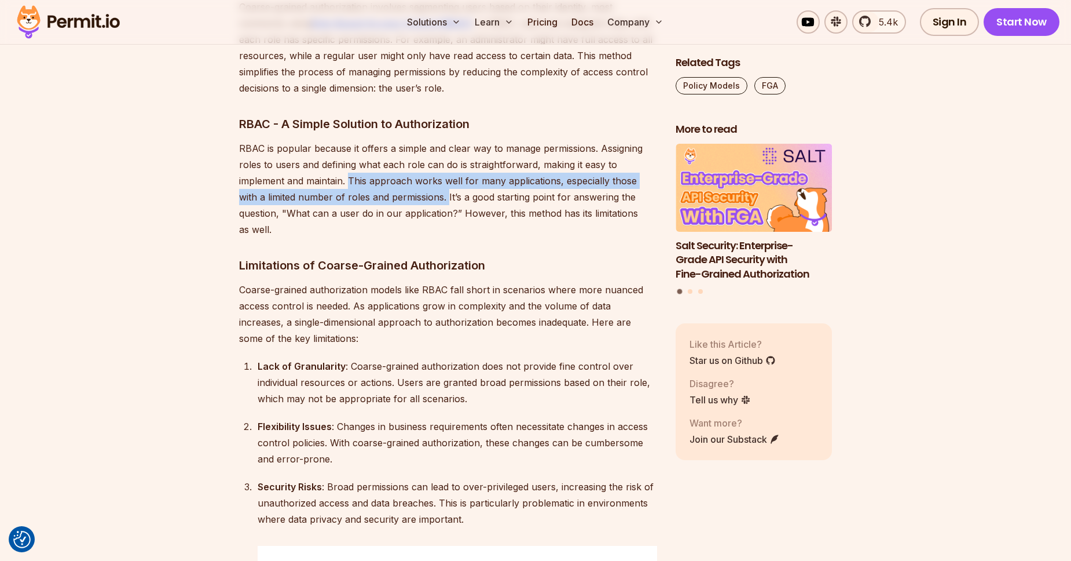
click at [427, 186] on p "RBAC is popular because it offers a simple and clear way to manage permissions.…" at bounding box center [448, 188] width 418 height 97
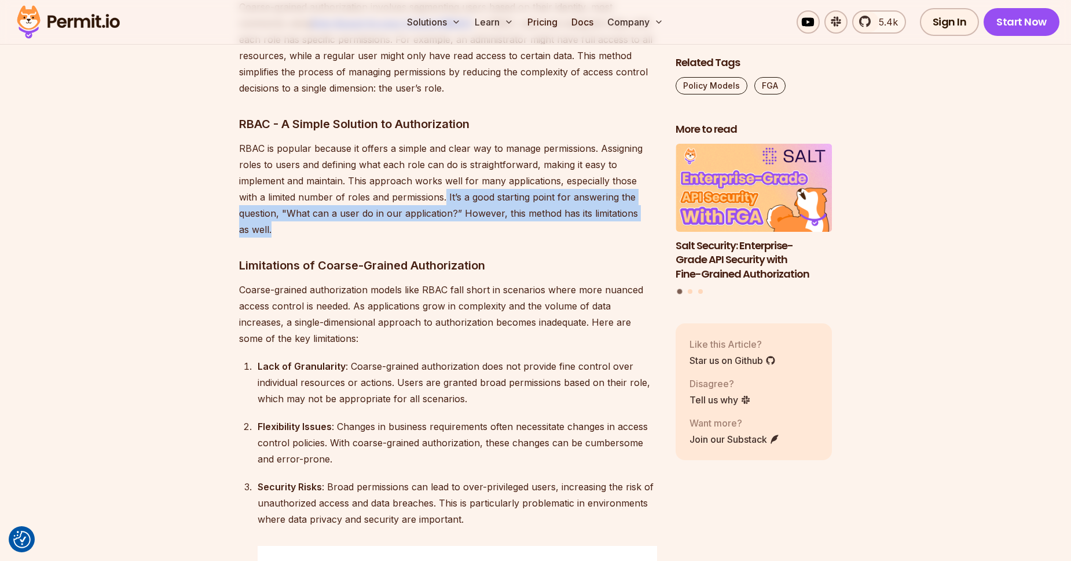
drag, startPoint x: 425, startPoint y: 180, endPoint x: 634, endPoint y: 195, distance: 210.2
click at [634, 195] on p "RBAC is popular because it offers a simple and clear way to manage permissions.…" at bounding box center [448, 188] width 418 height 97
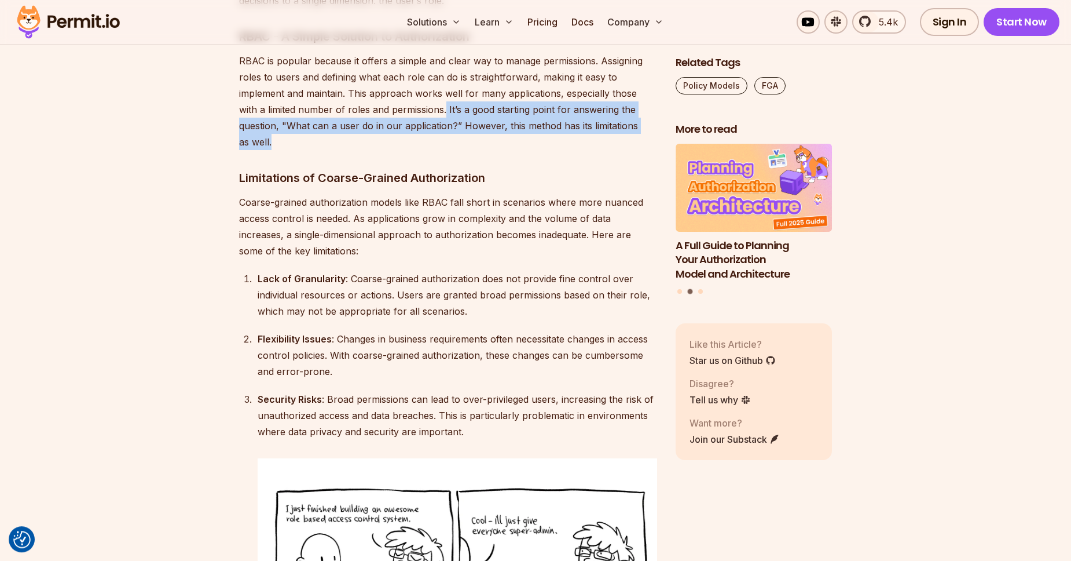
scroll to position [2113, 0]
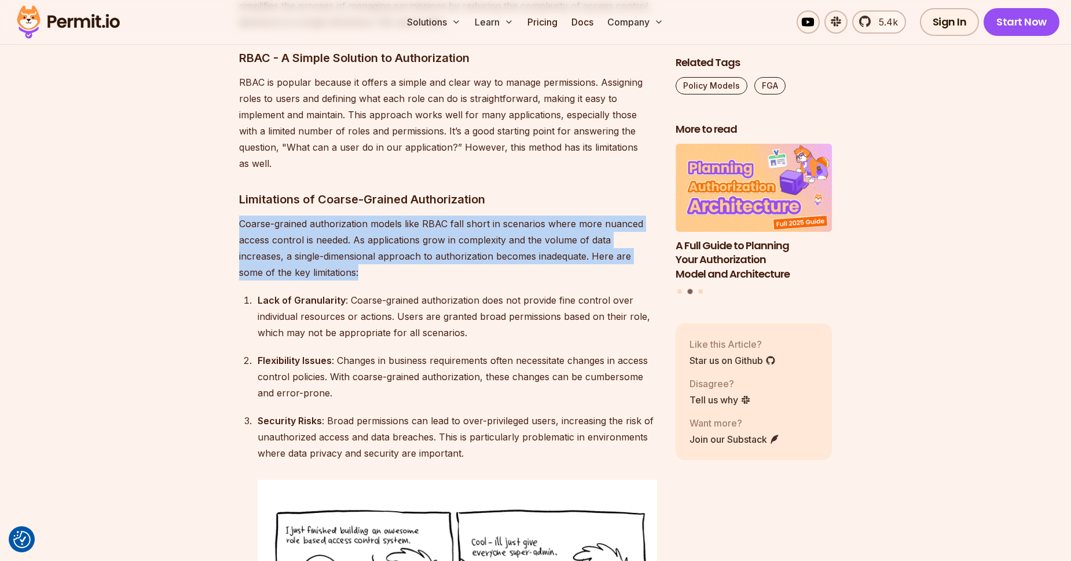
drag, startPoint x: 291, startPoint y: 215, endPoint x: 334, endPoint y: 248, distance: 54.9
copy p "Coarse-grained authorization models like RBAC fall short in scenarios where mor…"
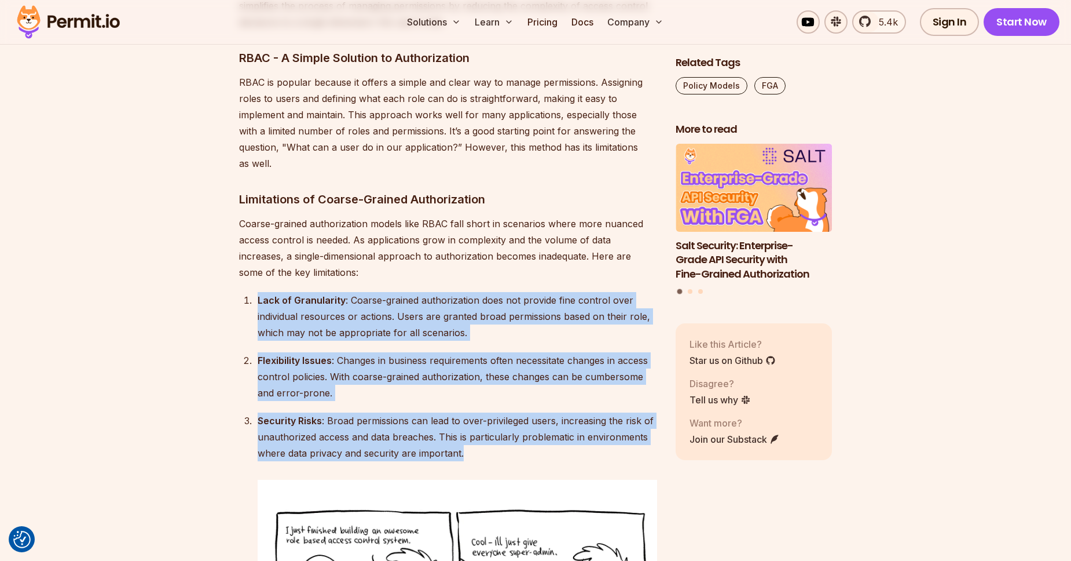
drag, startPoint x: 259, startPoint y: 264, endPoint x: 484, endPoint y: 418, distance: 272.0
copy ol "Lack of Granularity : Coarse-grained authorization does not provide fine contro…"
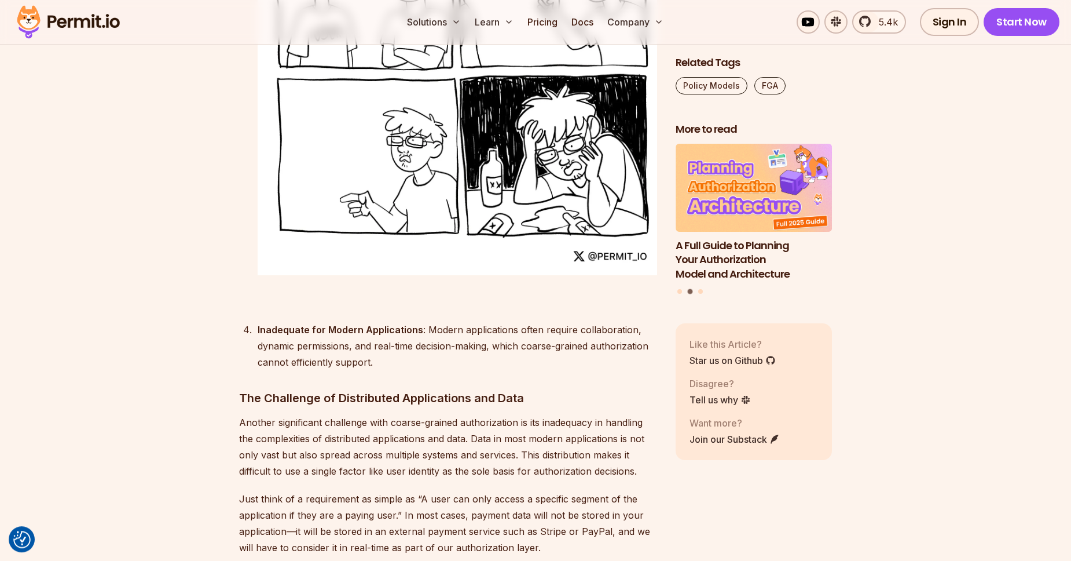
scroll to position [2905, 0]
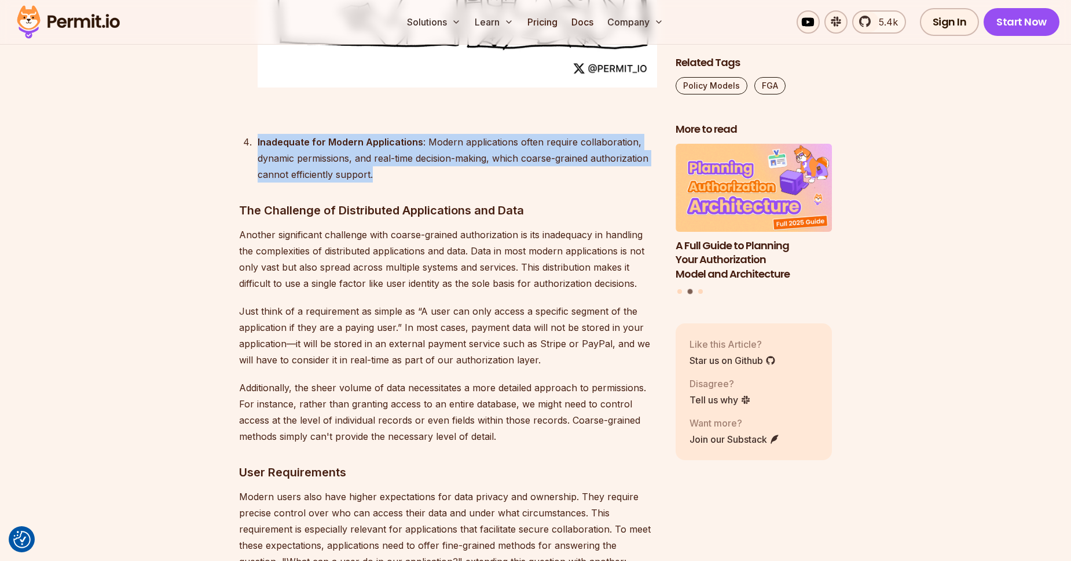
drag, startPoint x: 258, startPoint y: 109, endPoint x: 379, endPoint y: 141, distance: 124.5
click at [379, 141] on div "Inadequate for Modern Applications : Modern applications often require collabor…" at bounding box center [458, 158] width 400 height 49
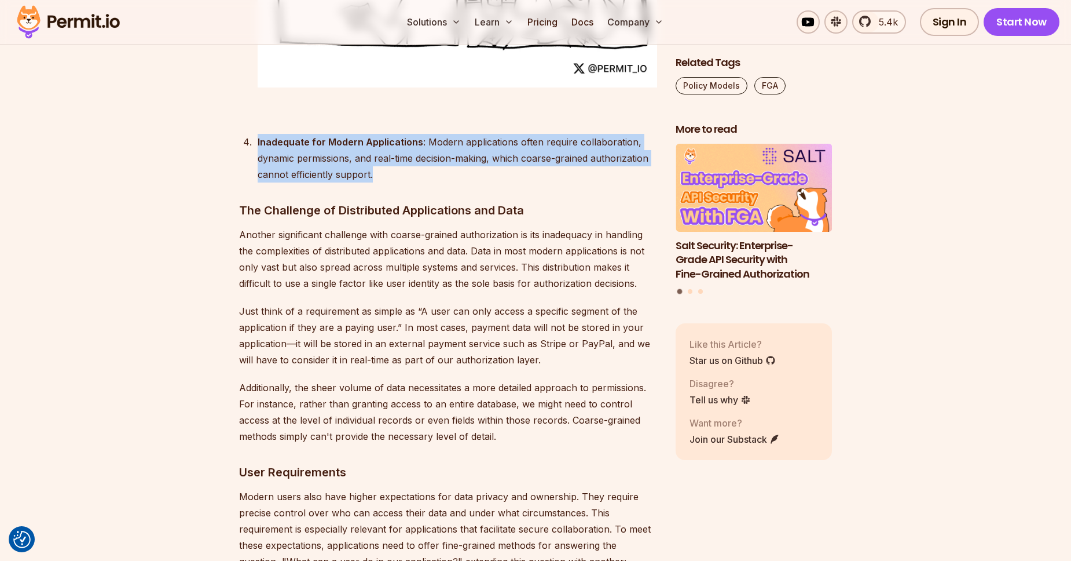
scroll to position [2971, 0]
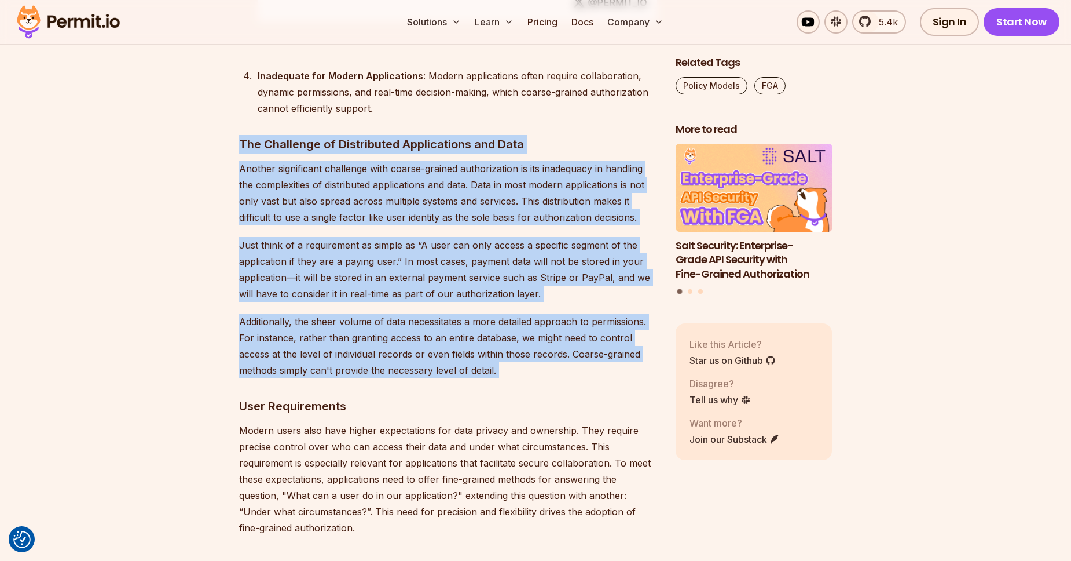
drag, startPoint x: 224, startPoint y: 107, endPoint x: 526, endPoint y: 363, distance: 396.1
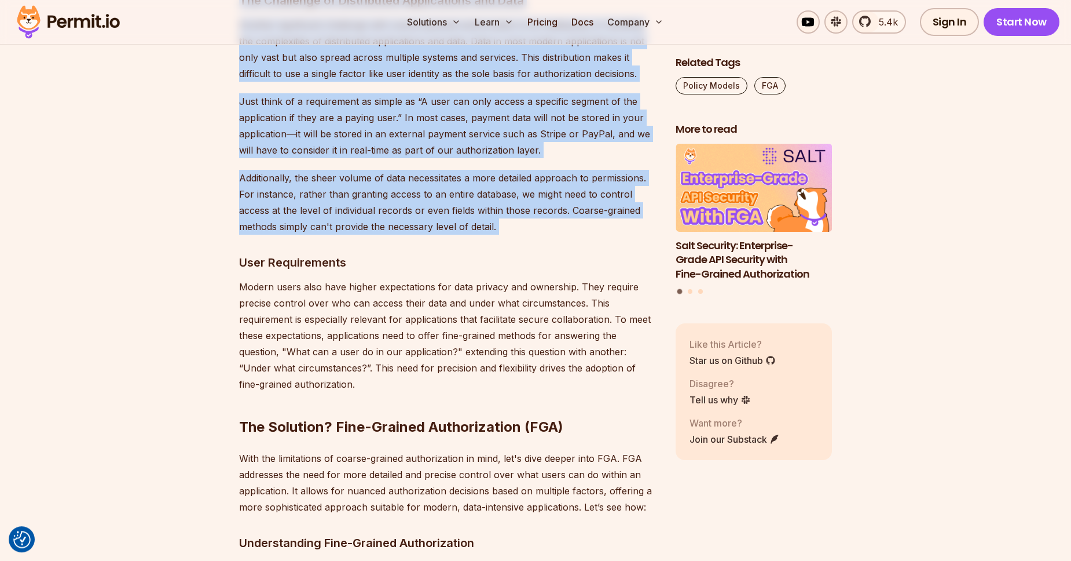
scroll to position [3235, 0]
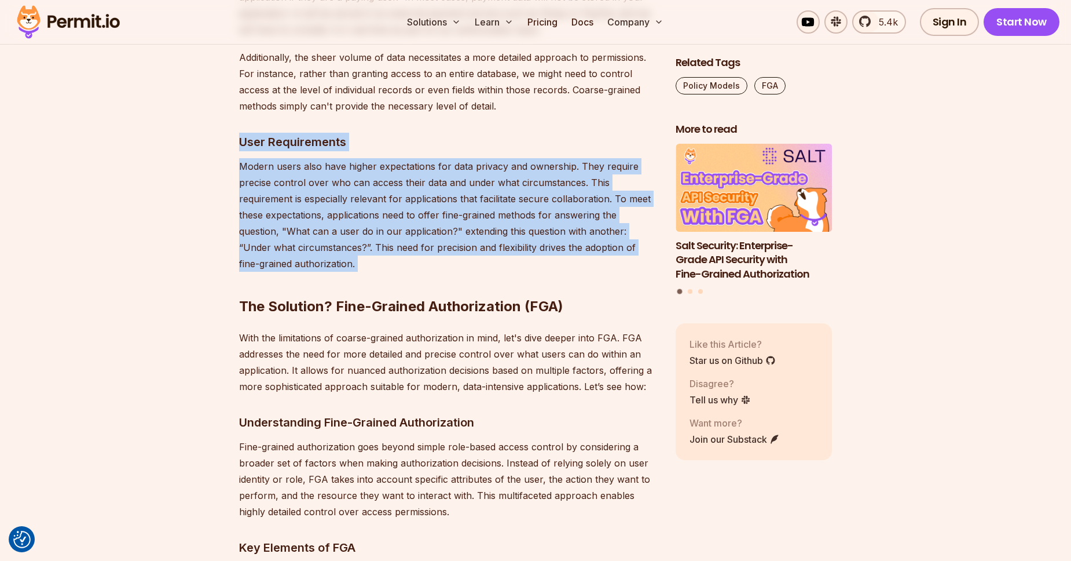
drag, startPoint x: 235, startPoint y: 112, endPoint x: 360, endPoint y: 235, distance: 175.7
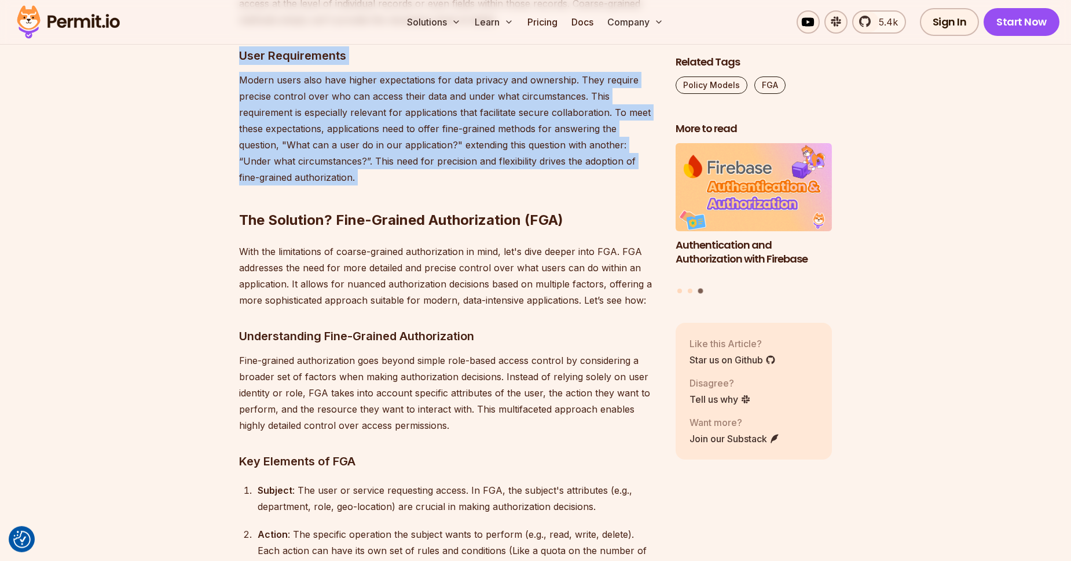
scroll to position [3433, 0]
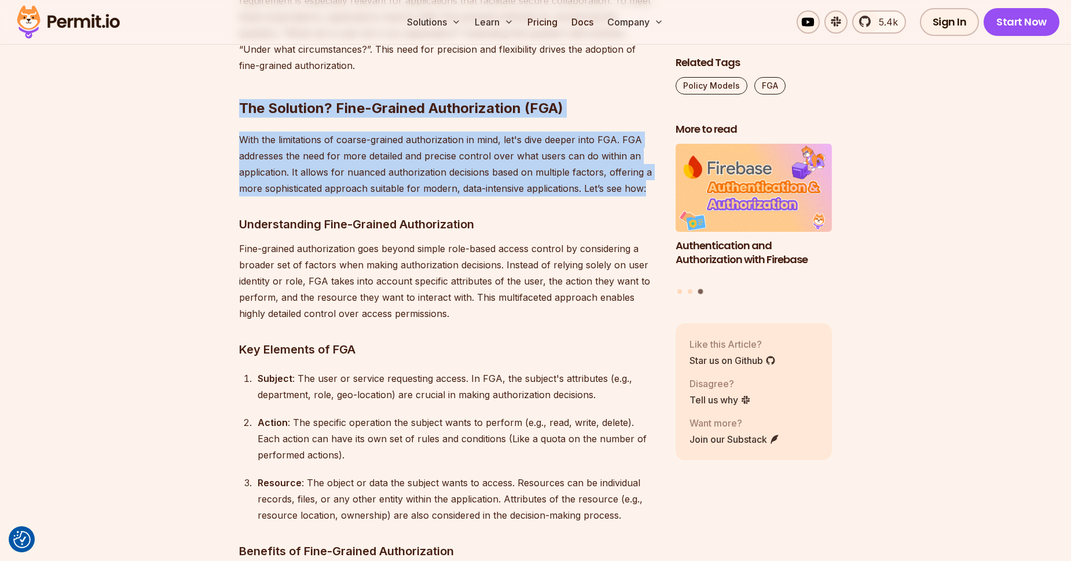
drag, startPoint x: 229, startPoint y: 82, endPoint x: 665, endPoint y: 158, distance: 442.0
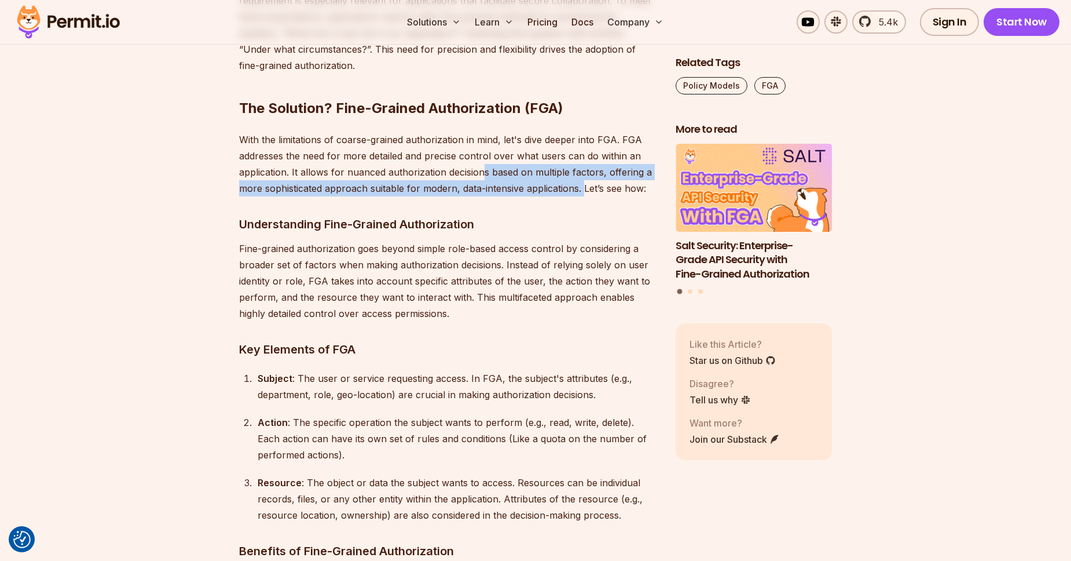
drag, startPoint x: 481, startPoint y: 134, endPoint x: 583, endPoint y: 158, distance: 104.5
click at [583, 158] on p "With the limitations of coarse-grained authorization in mind, let's dive deeper…" at bounding box center [448, 163] width 418 height 65
click at [489, 144] on p "With the limitations of coarse-grained authorization in mind, let's dive deeper…" at bounding box center [448, 163] width 418 height 65
drag, startPoint x: 341, startPoint y: 143, endPoint x: 649, endPoint y: 160, distance: 308.6
click at [649, 160] on p "With the limitations of coarse-grained authorization in mind, let's dive deeper…" at bounding box center [448, 163] width 418 height 65
